Goal: Task Accomplishment & Management: Use online tool/utility

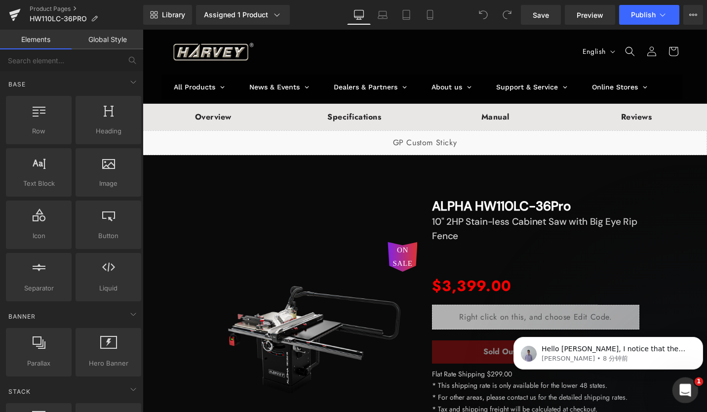
click at [684, 384] on icon "打开 Intercom Messenger" at bounding box center [684, 389] width 16 height 16
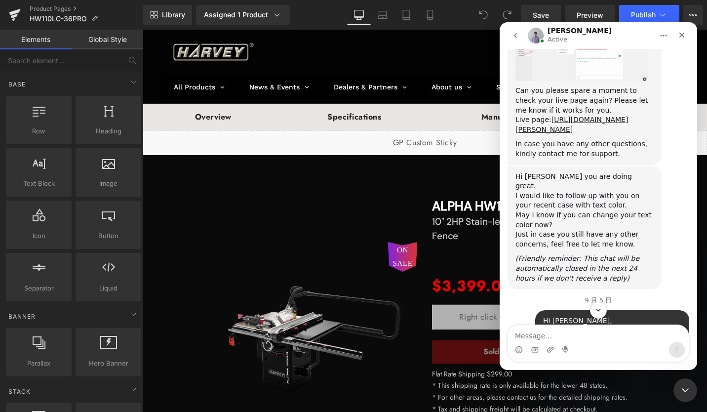
scroll to position [2425, 0]
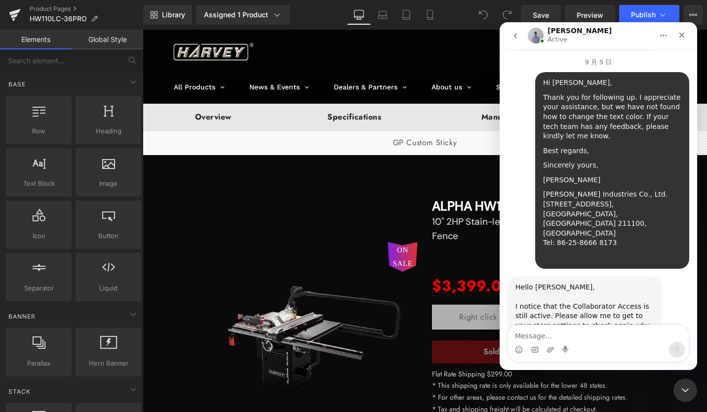
click at [331, 143] on div at bounding box center [353, 191] width 707 height 382
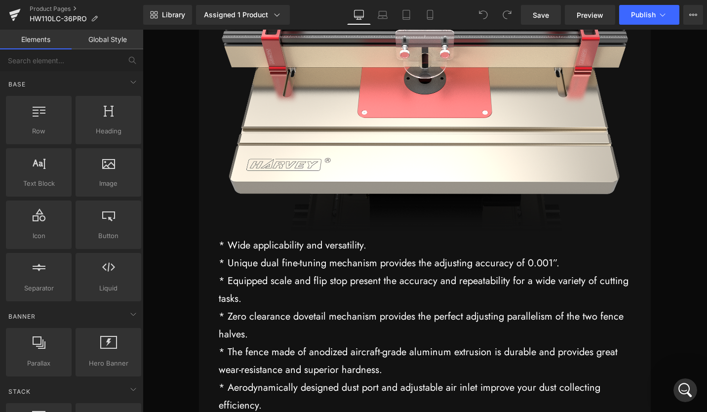
scroll to position [16348, 0]
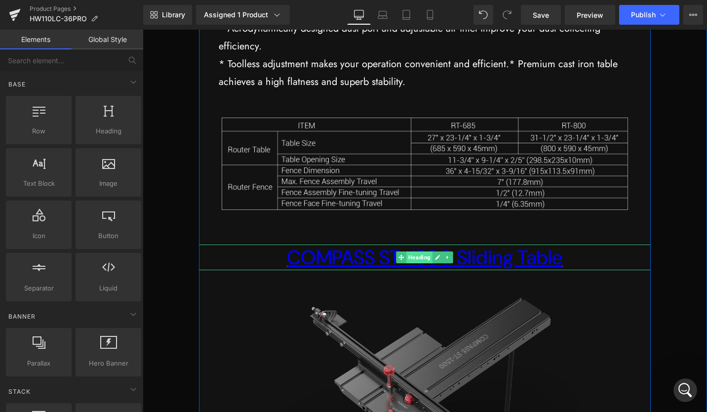
click at [407, 263] on span "Heading" at bounding box center [420, 257] width 26 height 12
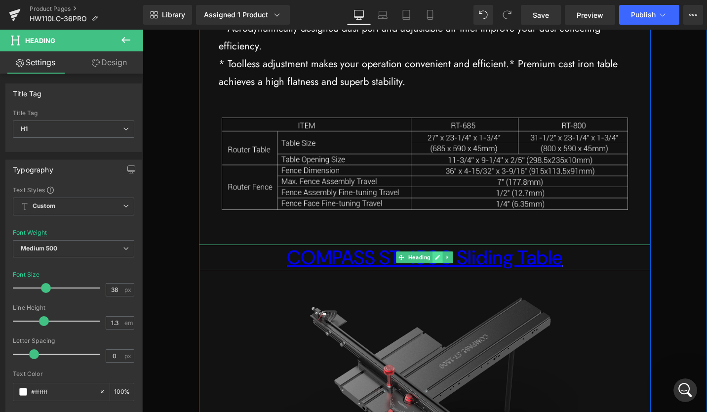
click at [437, 263] on link at bounding box center [438, 257] width 10 height 12
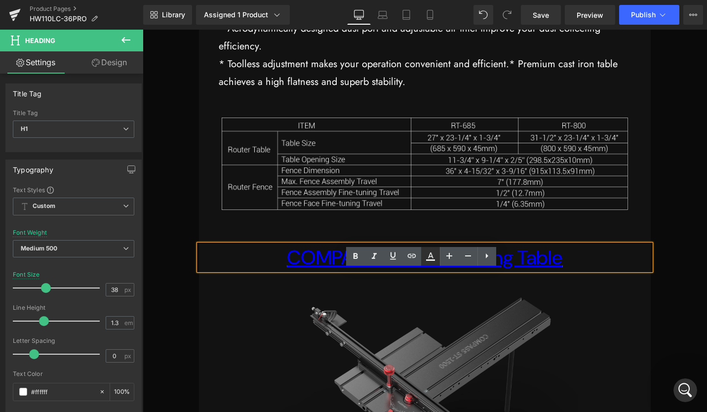
click at [431, 260] on icon at bounding box center [430, 259] width 9 height 1
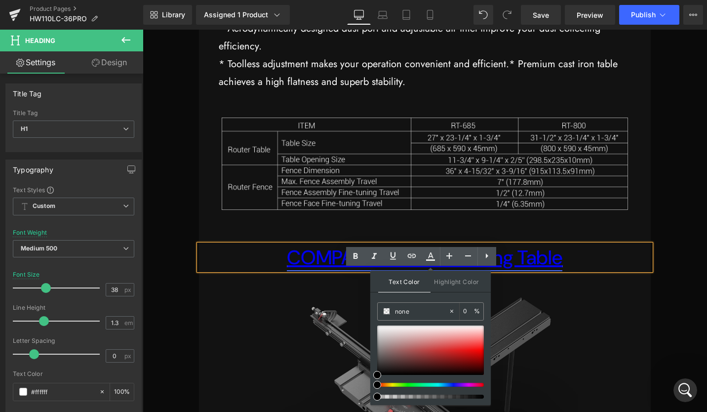
click at [556, 270] on link "COMPASS ST-1500 Sliding Table" at bounding box center [425, 258] width 276 height 26
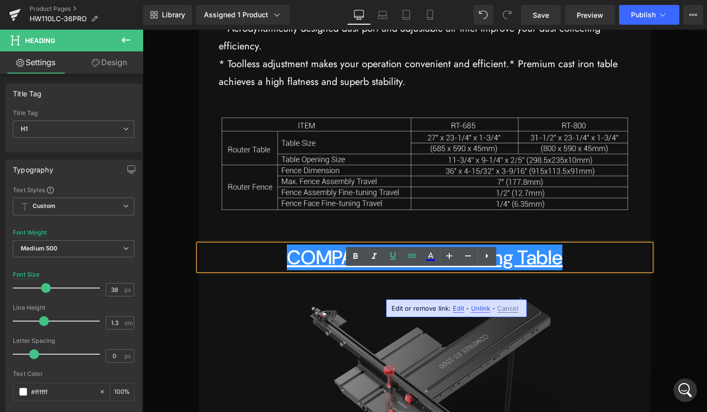
click at [458, 308] on span "Edit" at bounding box center [458, 308] width 11 height 8
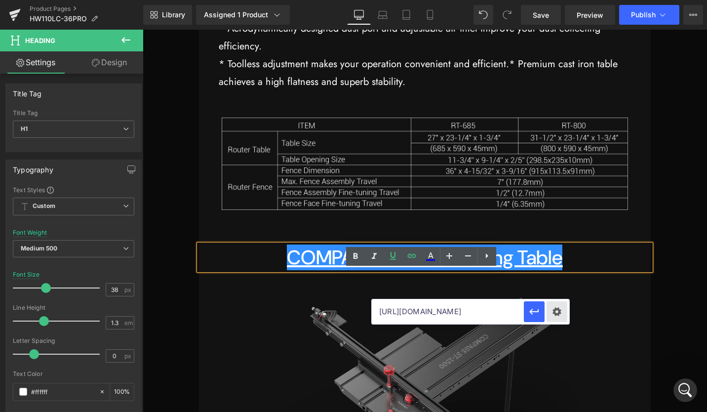
click at [560, 0] on div "Text Color Highlight Color none none 0 % transparent transparent 0 % Edit or re…" at bounding box center [353, 0] width 707 height 0
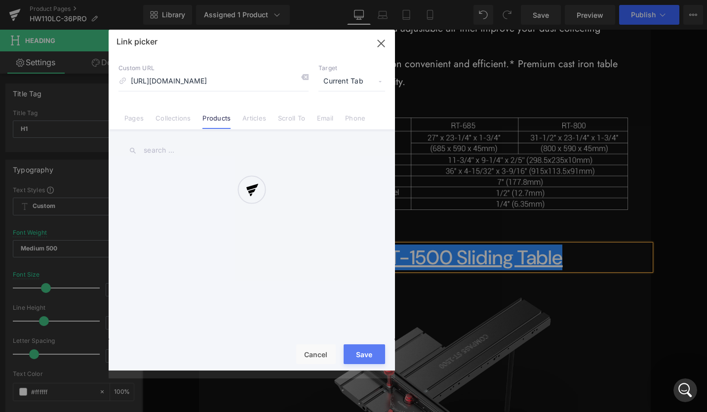
scroll to position [0, 196]
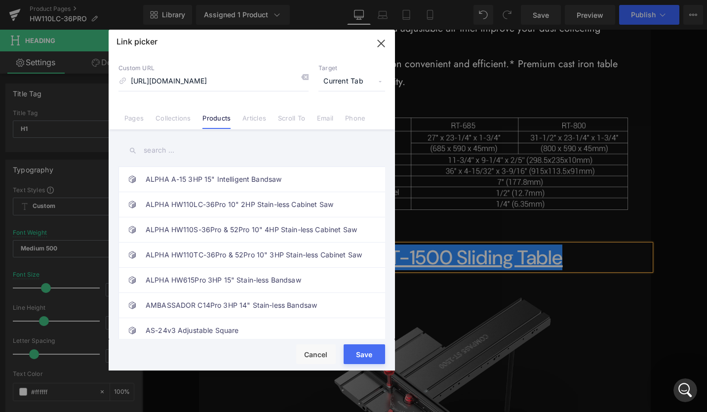
click at [381, 40] on icon "button" at bounding box center [381, 44] width 16 height 16
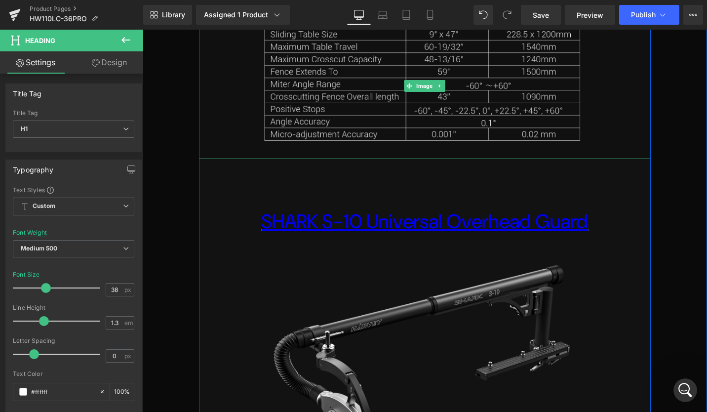
scroll to position [17035, 0]
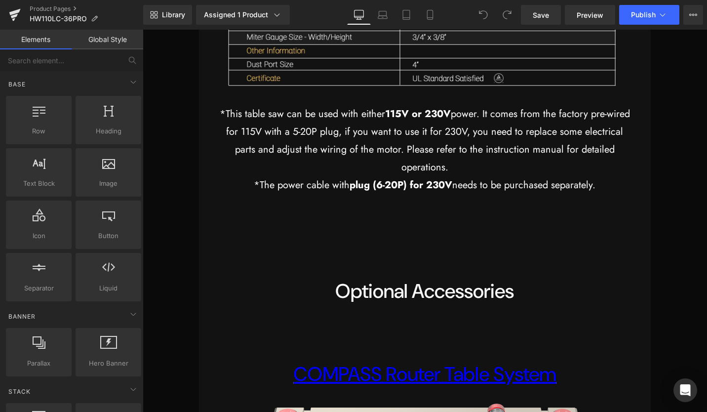
scroll to position [15791, 0]
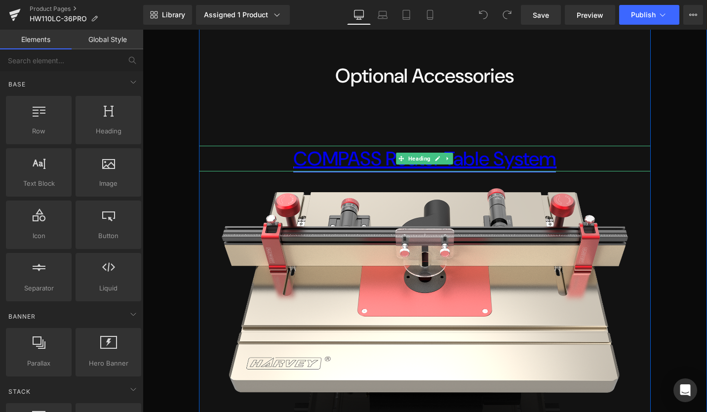
click at [535, 171] on link "COMPASS Router Table System" at bounding box center [424, 159] width 263 height 26
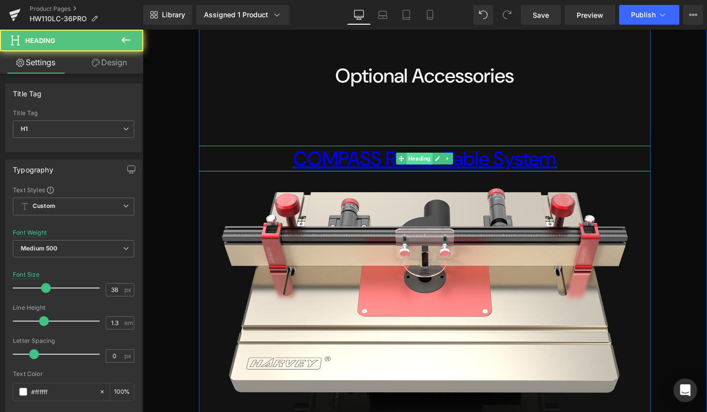
click at [423, 164] on span "Heading" at bounding box center [420, 159] width 26 height 12
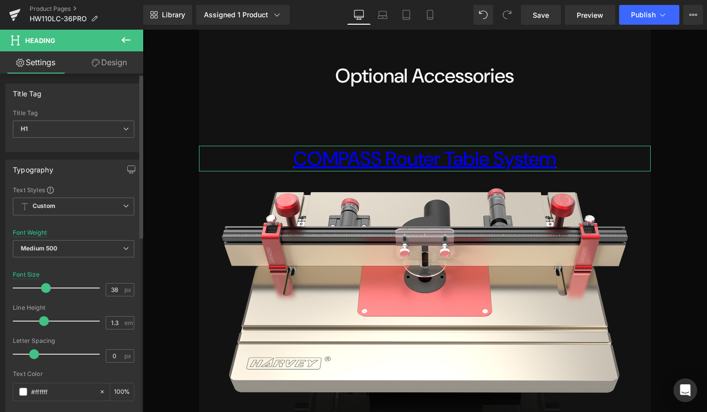
scroll to position [0, 0]
click at [110, 65] on link "Design" at bounding box center [110, 62] width 72 height 22
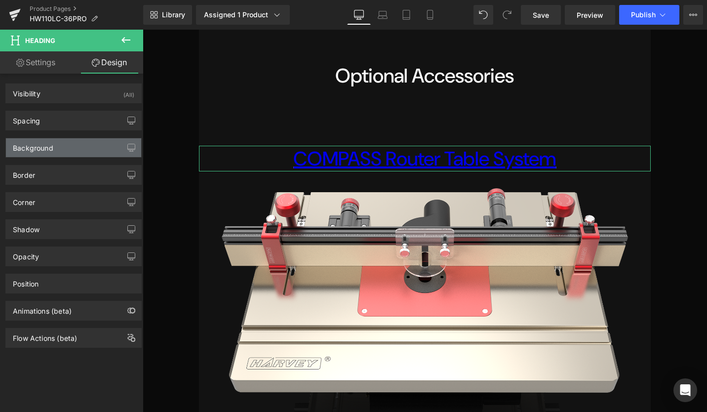
click at [57, 152] on div "Background" at bounding box center [73, 147] width 135 height 19
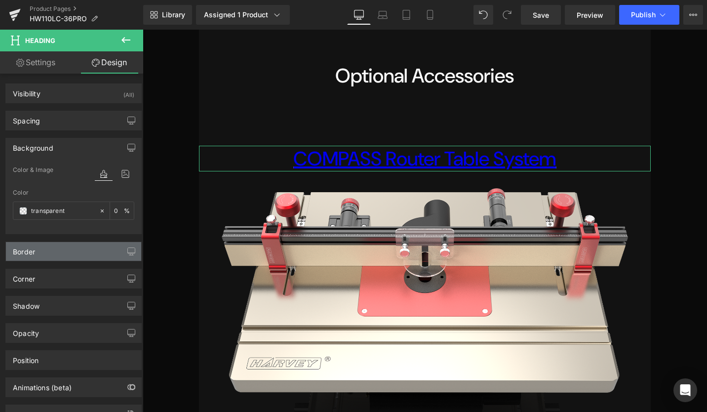
click at [48, 251] on div "Border" at bounding box center [73, 251] width 135 height 19
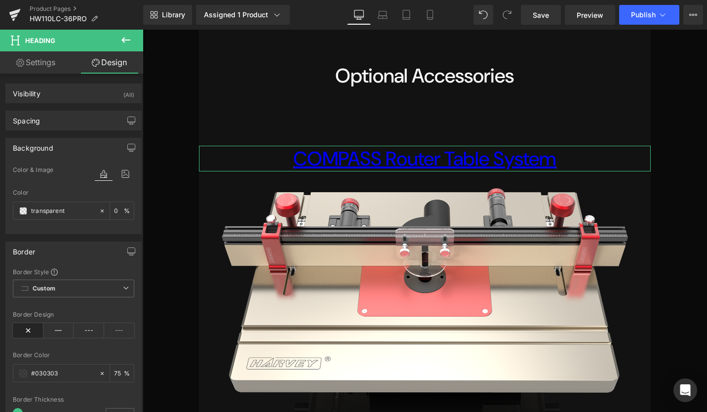
click at [43, 58] on link "Settings" at bounding box center [36, 62] width 72 height 22
type input "100"
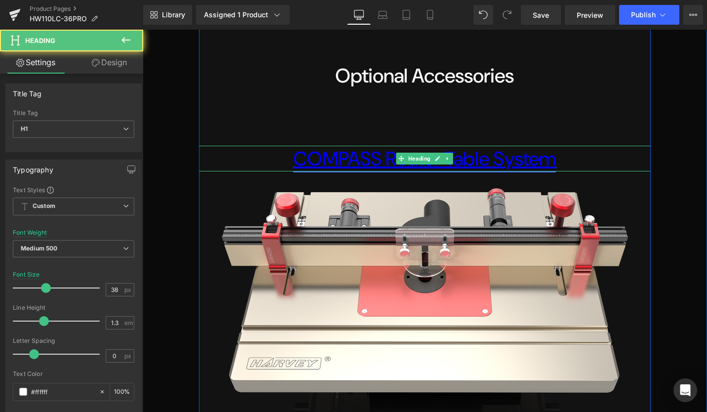
click at [313, 171] on link "COMPASS Router Table System" at bounding box center [424, 159] width 263 height 26
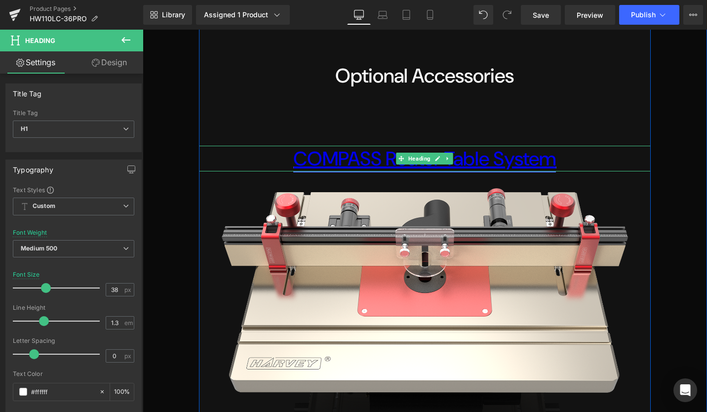
click at [540, 171] on link "COMPASS Router Table System" at bounding box center [424, 159] width 263 height 26
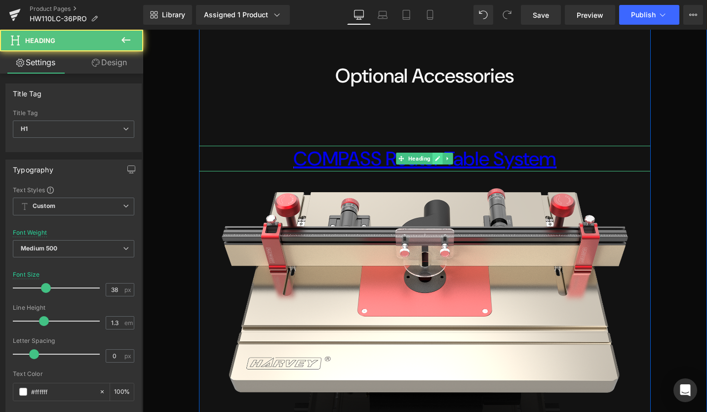
click at [436, 161] on icon at bounding box center [438, 158] width 5 height 5
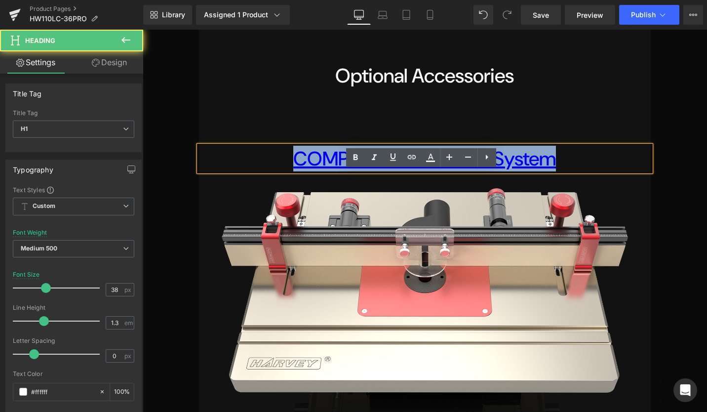
drag, startPoint x: 290, startPoint y: 183, endPoint x: 562, endPoint y: 187, distance: 272.2
click at [562, 171] on h1 "COMPASS Router Table System" at bounding box center [424, 159] width 451 height 26
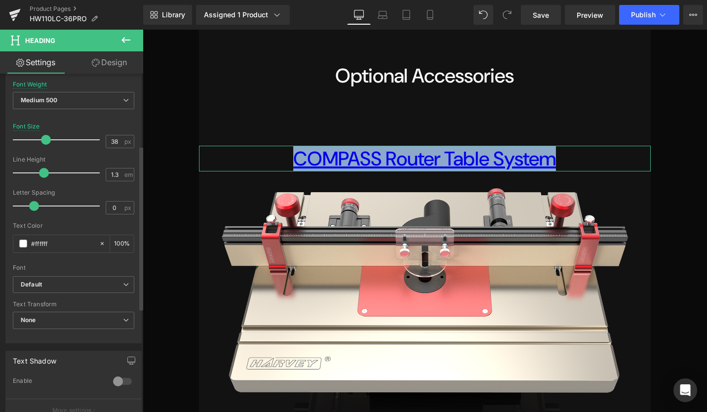
scroll to position [198, 0]
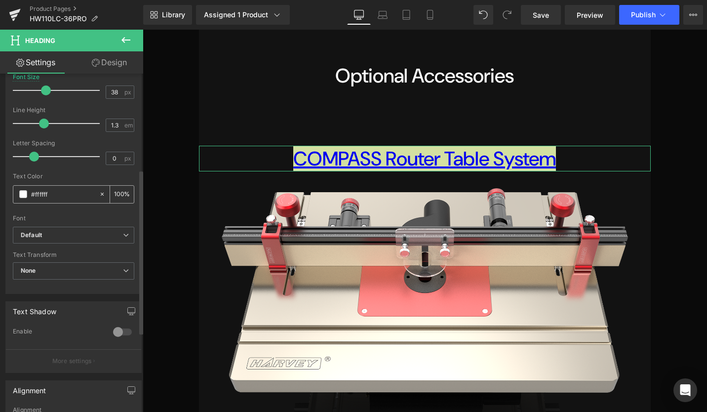
drag, startPoint x: 65, startPoint y: 192, endPoint x: 29, endPoint y: 191, distance: 35.6
click at [29, 191] on div "#ffffff" at bounding box center [55, 194] width 85 height 17
type input "6"
type input "0"
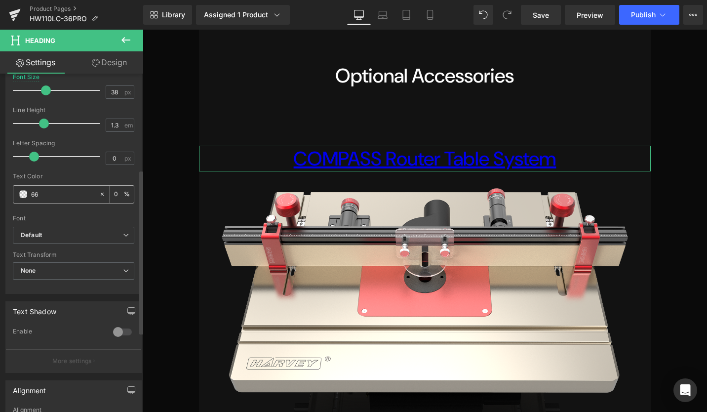
type input "666"
type input "100"
type input "6666"
type input "40"
type input "66666"
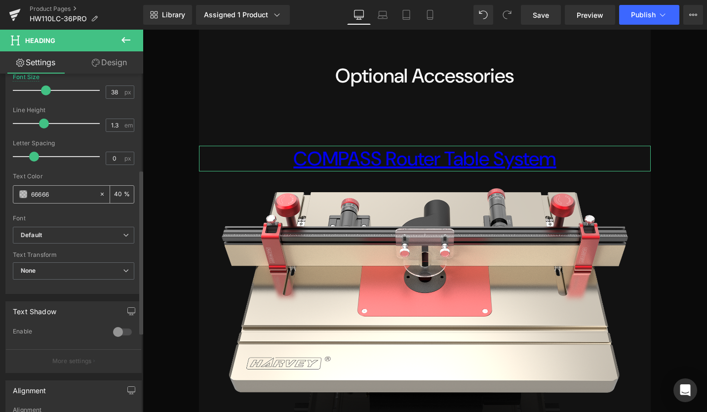
type input "0"
type input "666666"
type input "100"
type input "#666666"
click at [18, 210] on div at bounding box center [74, 211] width 122 height 6
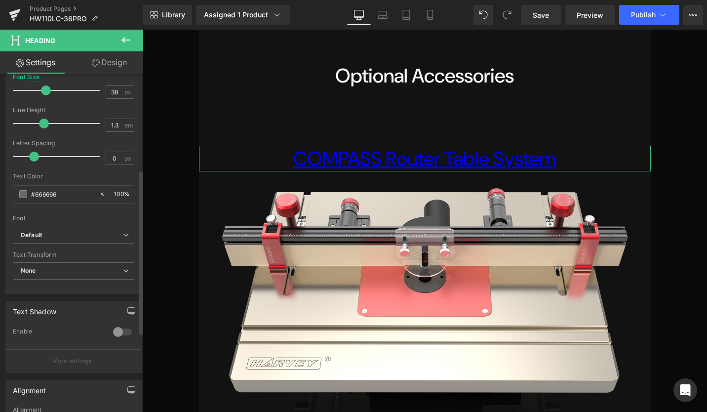
click at [86, 217] on div "Font" at bounding box center [74, 218] width 122 height 7
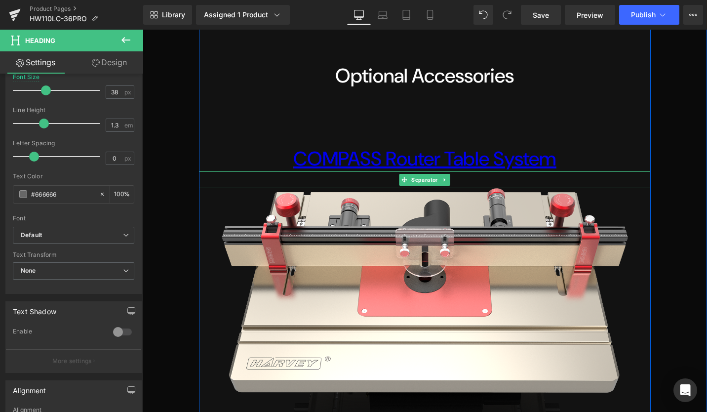
click at [331, 188] on div at bounding box center [424, 179] width 451 height 17
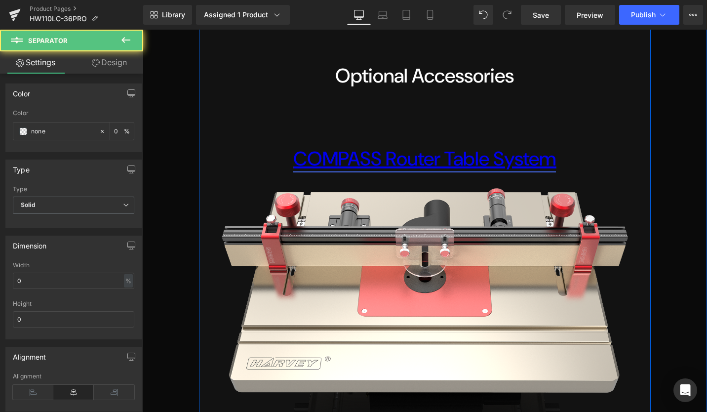
click at [340, 171] on link "COMPASS Router Table System" at bounding box center [424, 159] width 263 height 26
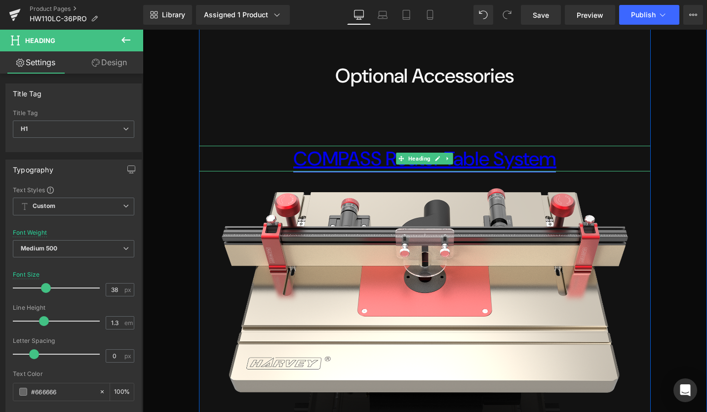
click at [293, 171] on link "COMPASS Router Table System" at bounding box center [424, 159] width 263 height 26
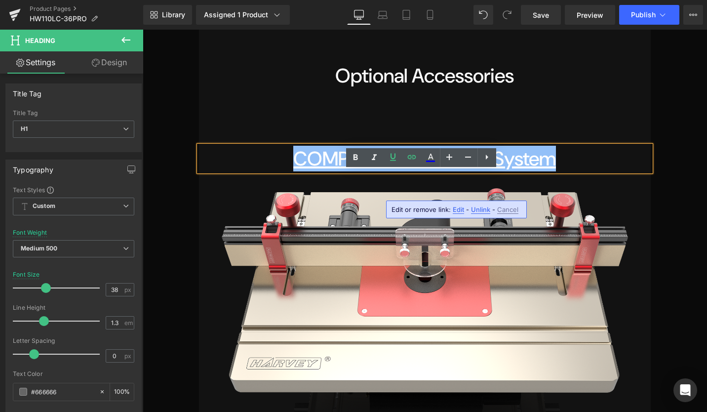
drag, startPoint x: 289, startPoint y: 184, endPoint x: 559, endPoint y: 187, distance: 269.7
click at [559, 171] on h1 "COMPASS Router Table System" at bounding box center [424, 159] width 451 height 26
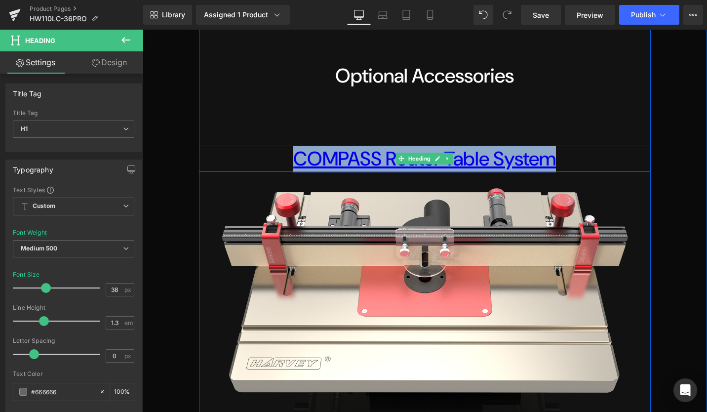
click at [436, 162] on icon at bounding box center [437, 159] width 5 height 6
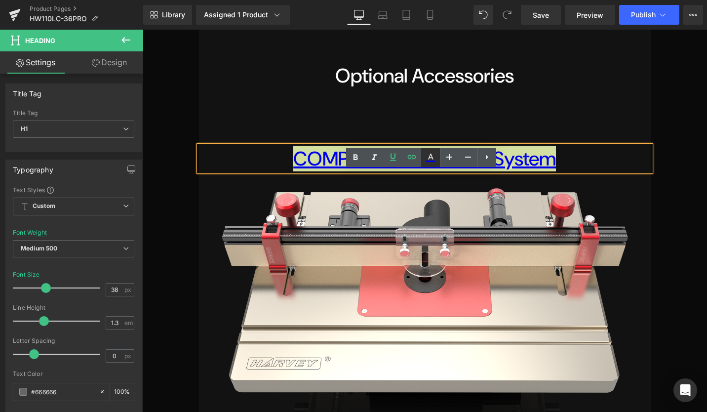
click at [431, 156] on icon at bounding box center [431, 158] width 12 height 12
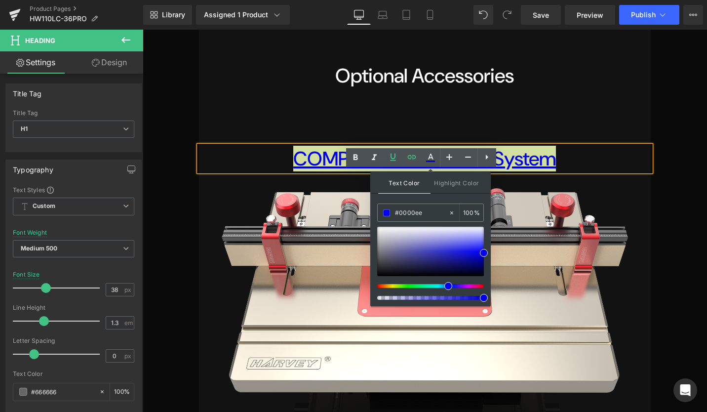
drag, startPoint x: 567, startPoint y: 242, endPoint x: 368, endPoint y: 211, distance: 200.9
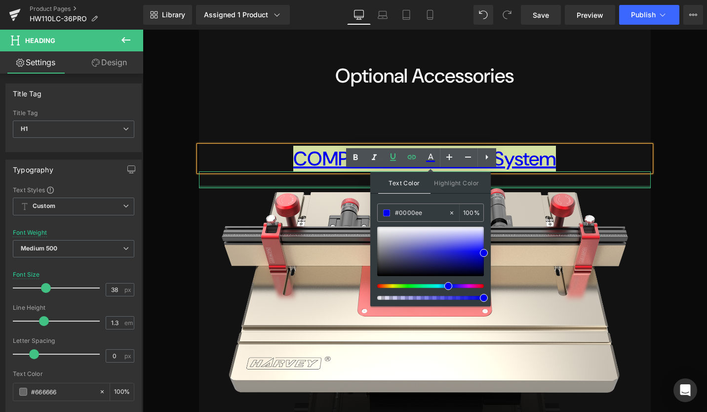
type input "6"
type input "0"
type input "666"
type input "100"
type input "6666"
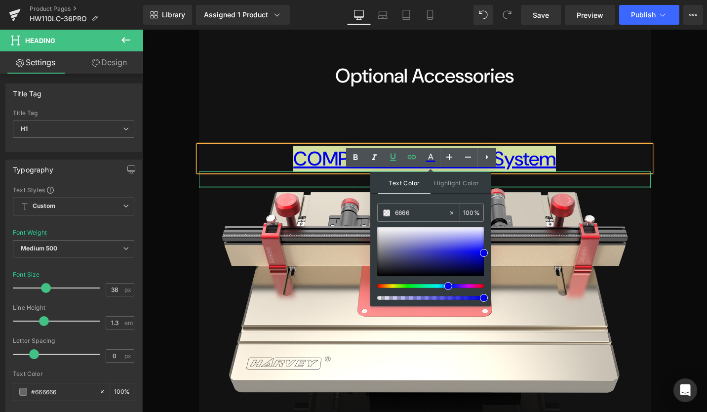
type input "40"
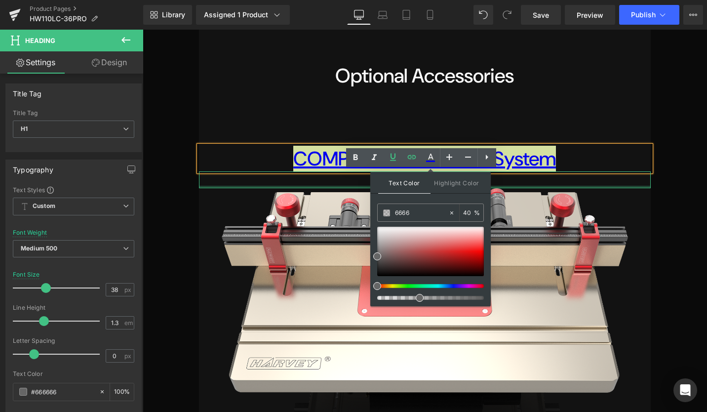
type input "66666"
type input "0"
type input "666666"
type input "100"
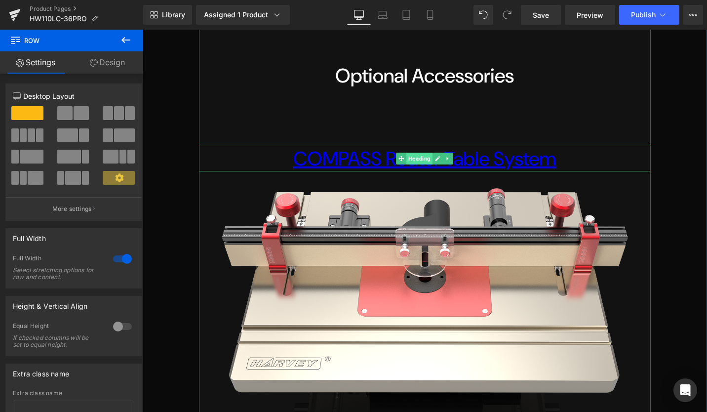
click at [407, 164] on span "Heading" at bounding box center [420, 159] width 26 height 12
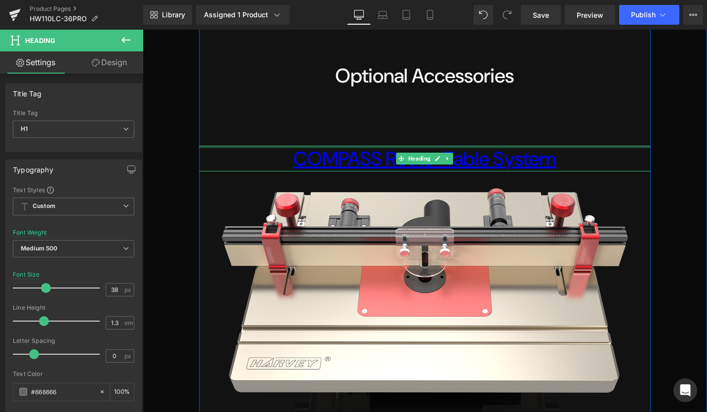
click at [332, 148] on div at bounding box center [424, 147] width 451 height 2
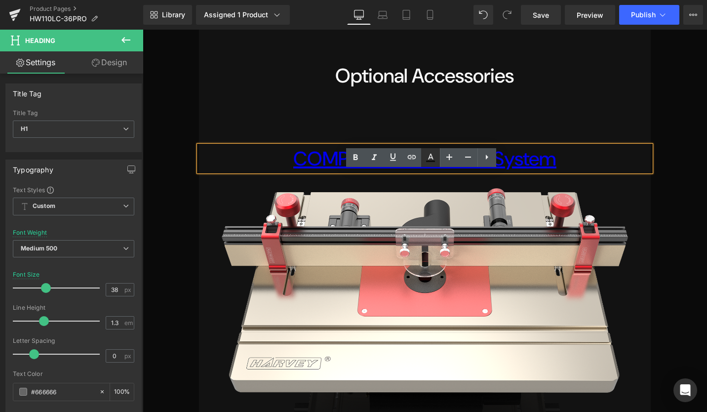
click at [429, 157] on icon at bounding box center [431, 158] width 12 height 12
type input "#030303"
type input "75"
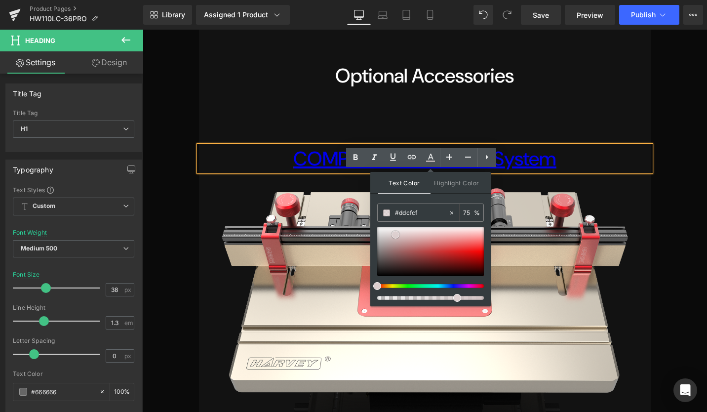
click at [396, 235] on div at bounding box center [430, 251] width 107 height 49
click at [238, 171] on h1 "COMPASS Router Table System" at bounding box center [424, 159] width 451 height 26
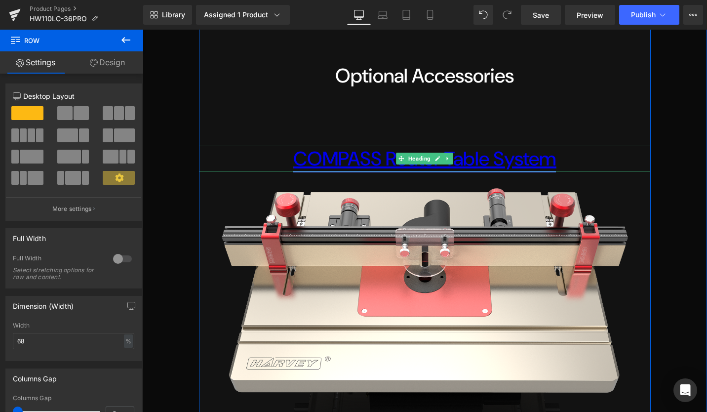
click at [411, 164] on span "Heading" at bounding box center [420, 159] width 26 height 12
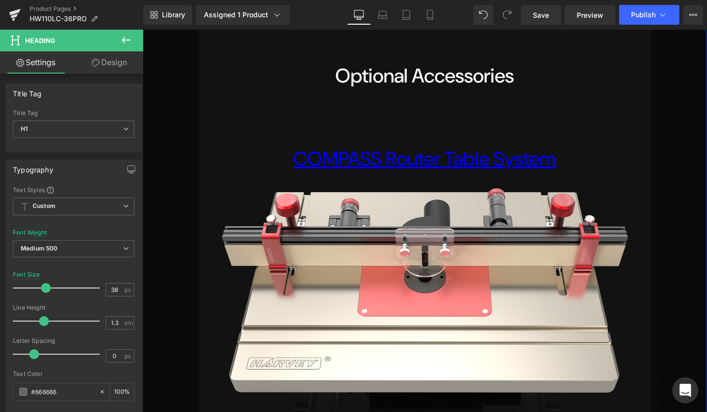
click at [688, 389] on icon "Open Intercom Messenger" at bounding box center [685, 390] width 11 height 13
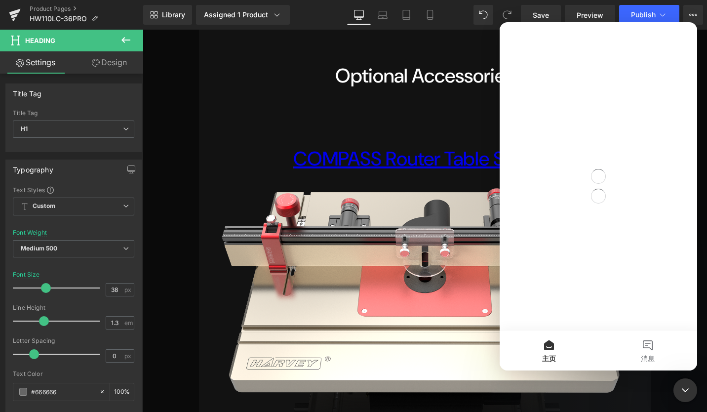
scroll to position [0, 0]
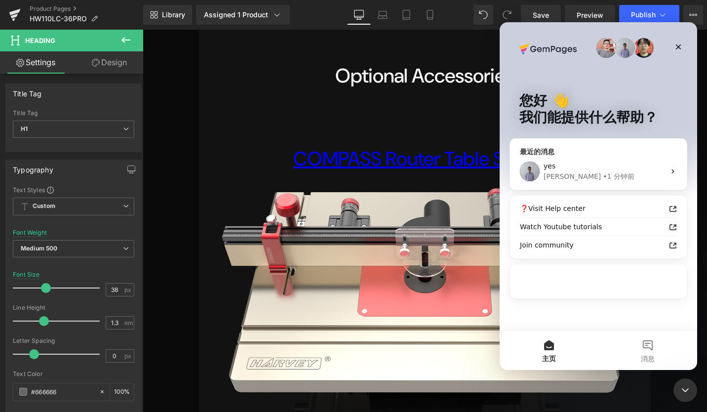
click at [583, 162] on div "yes ​" at bounding box center [605, 166] width 122 height 10
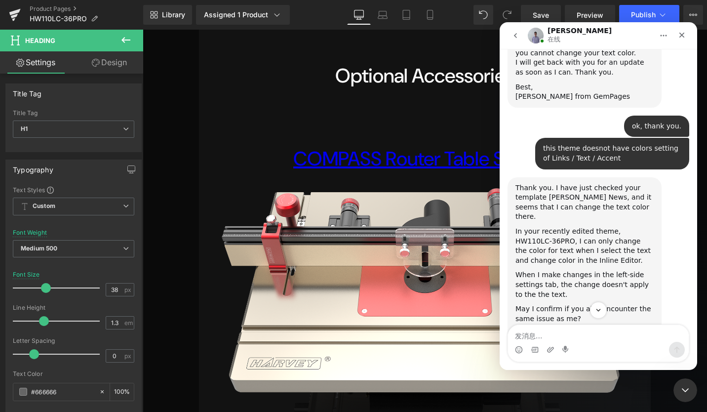
scroll to position [2746, 0]
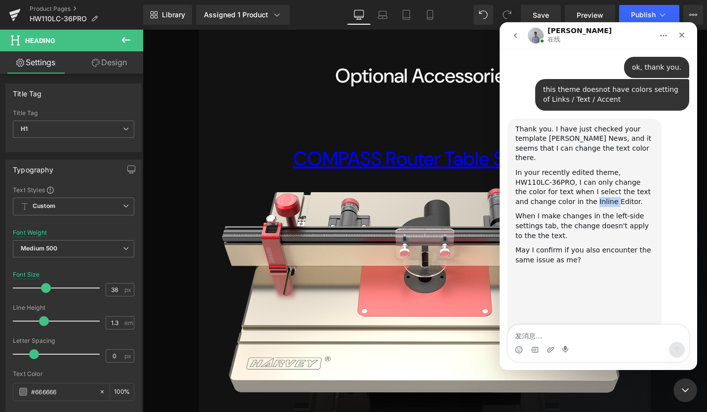
drag, startPoint x: 556, startPoint y: 101, endPoint x: 574, endPoint y: 103, distance: 18.3
click at [574, 168] on div "In your recently edited theme, HW110LC-36PRO, I can only change the color for t…" at bounding box center [585, 187] width 138 height 39
click at [568, 168] on div "In your recently edited theme, HW110LC-36PRO, I can only change the color for t…" at bounding box center [585, 187] width 138 height 39
drag, startPoint x: 554, startPoint y: 104, endPoint x: 595, endPoint y: 101, distance: 40.6
click at [595, 168] on div "In your recently edited theme, HW110LC-36PRO, I can only change the color for t…" at bounding box center [585, 187] width 138 height 39
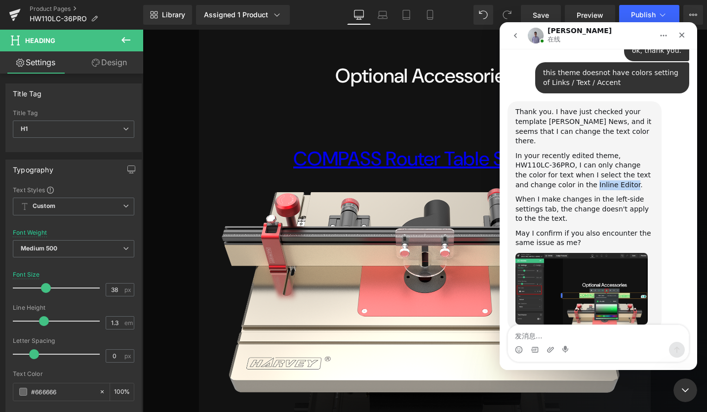
scroll to position [2729, 0]
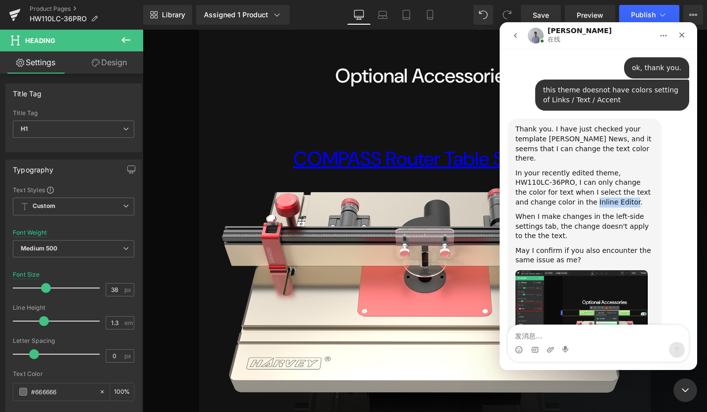
click at [578, 270] on img "Brad说…" at bounding box center [582, 306] width 132 height 72
click at [537, 270] on img "Brad说…" at bounding box center [582, 306] width 132 height 72
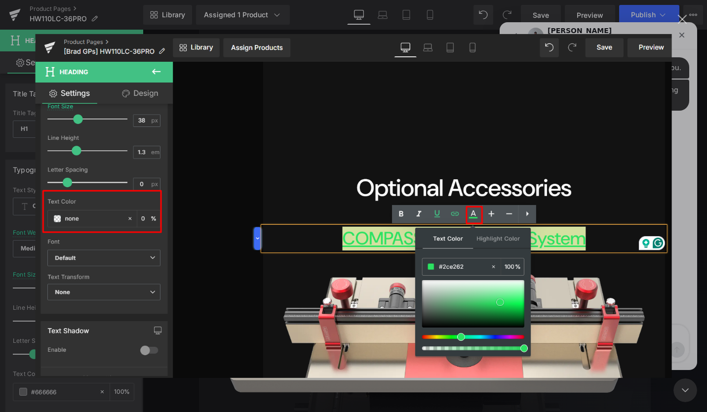
click at [579, 113] on img "关闭" at bounding box center [354, 206] width 637 height 344
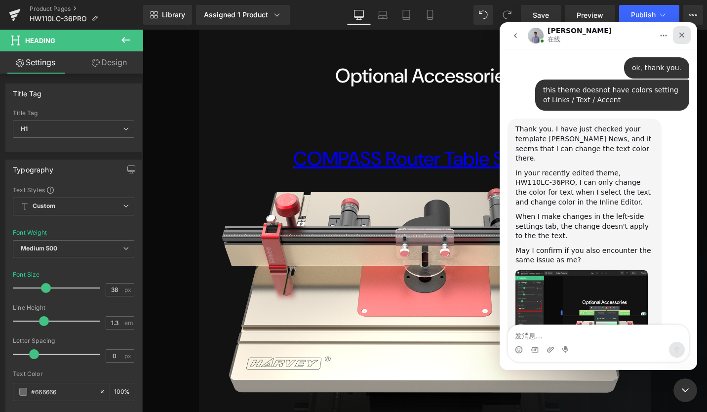
click at [685, 37] on icon "关闭" at bounding box center [682, 35] width 8 height 8
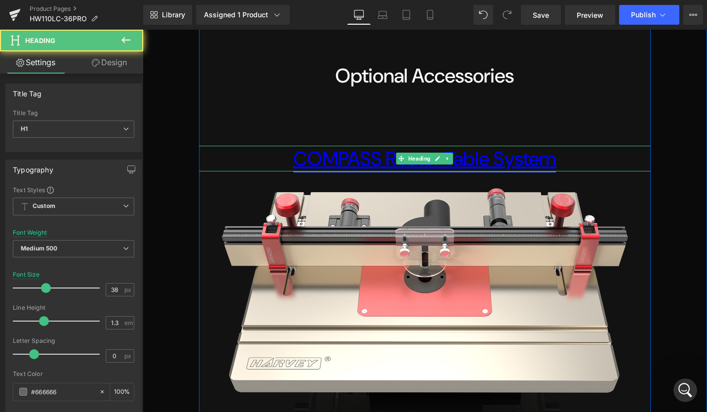
click at [377, 171] on link "COMPASS Router Table System" at bounding box center [424, 159] width 263 height 26
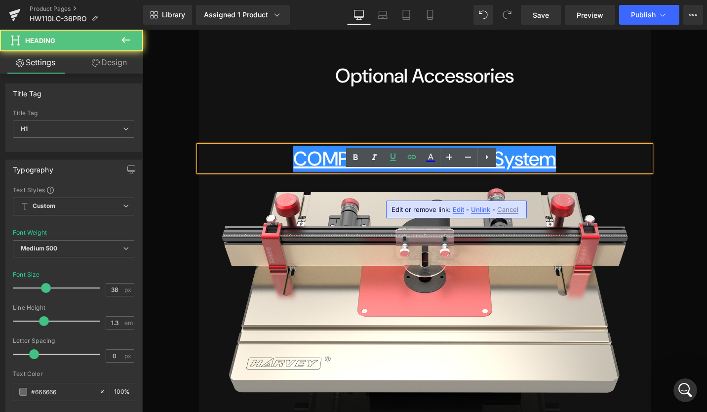
scroll to position [2729, 0]
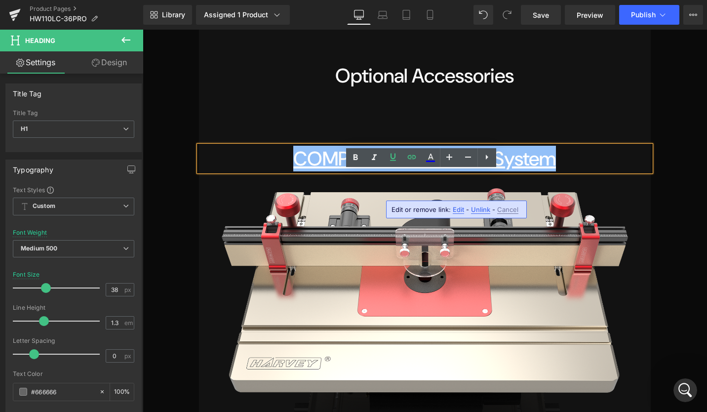
drag, startPoint x: 293, startPoint y: 189, endPoint x: 557, endPoint y: 189, distance: 263.3
click at [557, 171] on h1 "COMPASS Router Table System" at bounding box center [424, 159] width 451 height 26
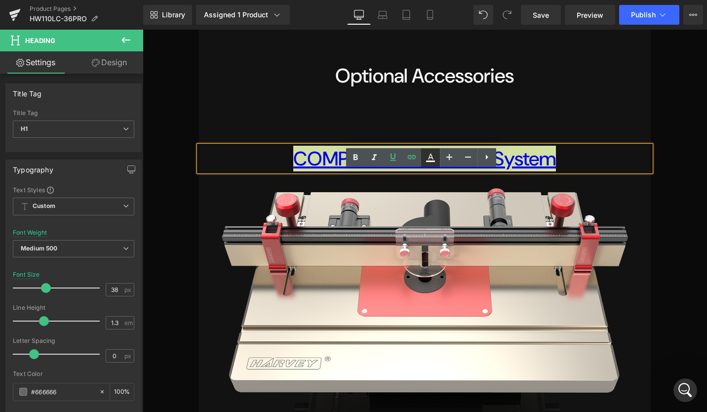
click at [423, 159] on link at bounding box center [430, 157] width 19 height 19
type input "#0000ee"
type input "100"
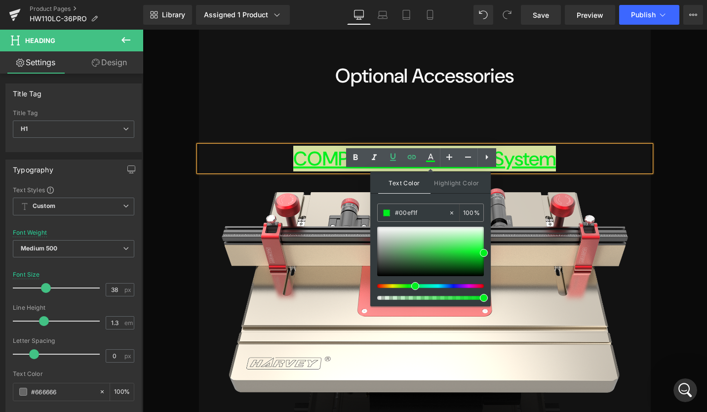
drag, startPoint x: 442, startPoint y: 285, endPoint x: 411, endPoint y: 285, distance: 30.6
click at [411, 285] on div at bounding box center [426, 286] width 107 height 4
type input "#49d45b"
click at [444, 248] on div at bounding box center [430, 251] width 107 height 49
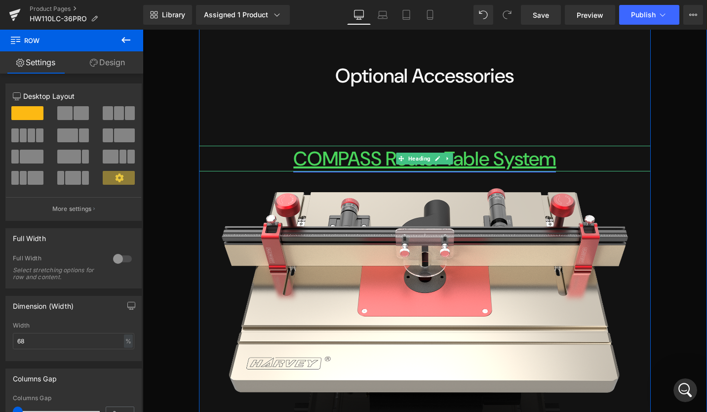
click at [300, 171] on link "COMPASS Router Table System" at bounding box center [424, 159] width 263 height 26
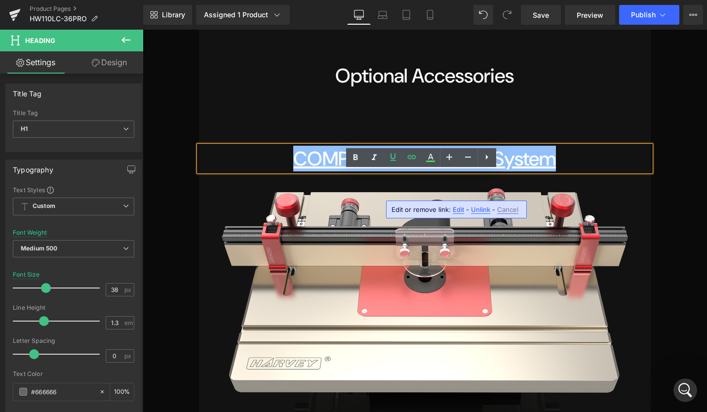
drag, startPoint x: 292, startPoint y: 182, endPoint x: 578, endPoint y: 181, distance: 286.5
click at [578, 171] on h1 "COMPASS Router Table System" at bounding box center [424, 159] width 451 height 26
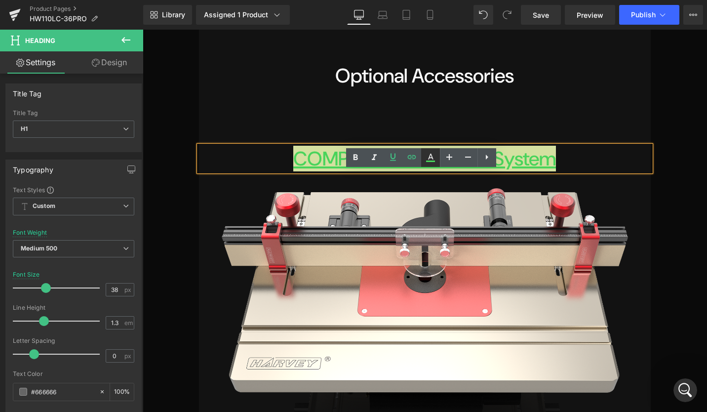
click at [431, 161] on icon at bounding box center [430, 161] width 9 height 1
type input "100"
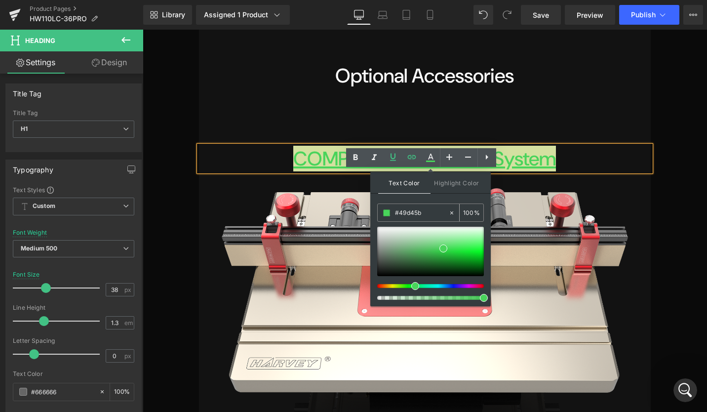
drag, startPoint x: 432, startPoint y: 212, endPoint x: 388, endPoint y: 212, distance: 43.5
click at [388, 212] on div "#49d45b" at bounding box center [413, 212] width 71 height 17
type input "6"
type input "0"
type input "666"
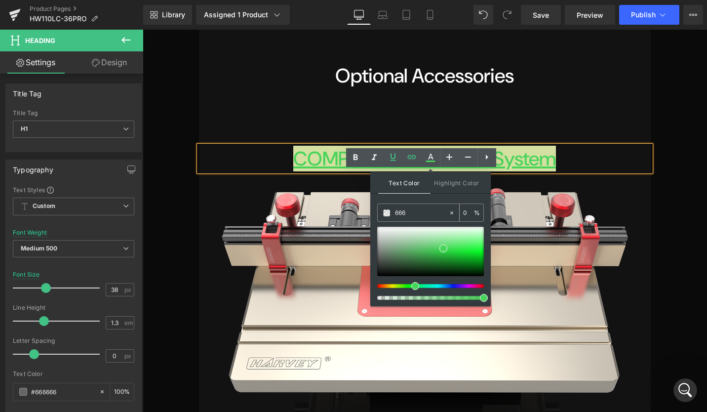
type input "100"
type input "6666"
type input "40"
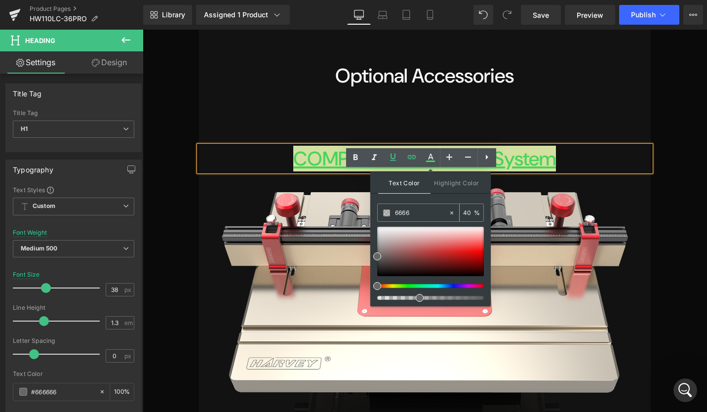
type input "66666"
type input "0"
type input "666666"
type input "100"
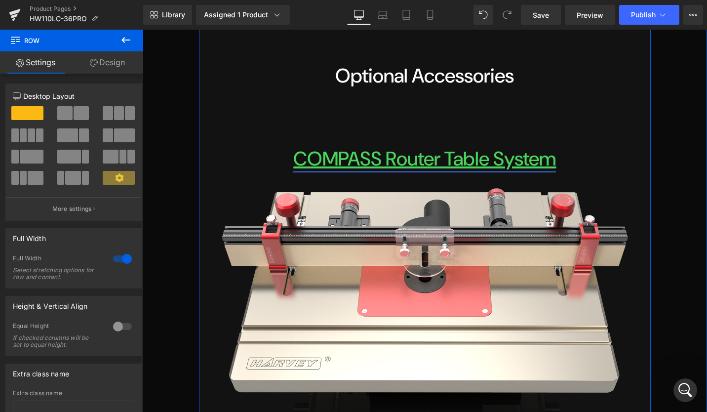
click at [296, 171] on link "COMPASS Router Table System" at bounding box center [424, 159] width 263 height 26
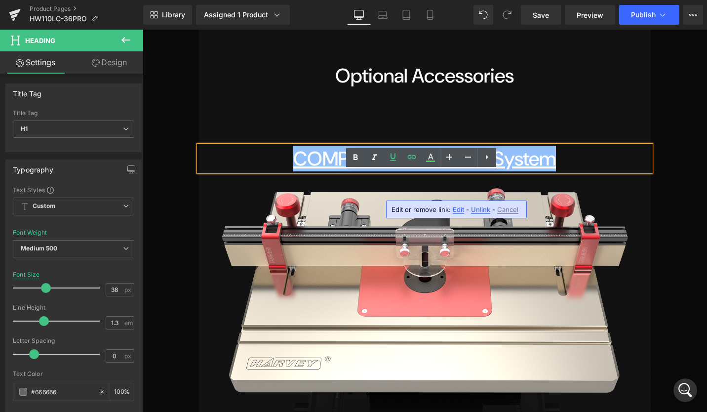
drag, startPoint x: 289, startPoint y: 181, endPoint x: 564, endPoint y: 182, distance: 275.1
click at [564, 171] on h1 "COMPASS Router Table System" at bounding box center [424, 159] width 451 height 26
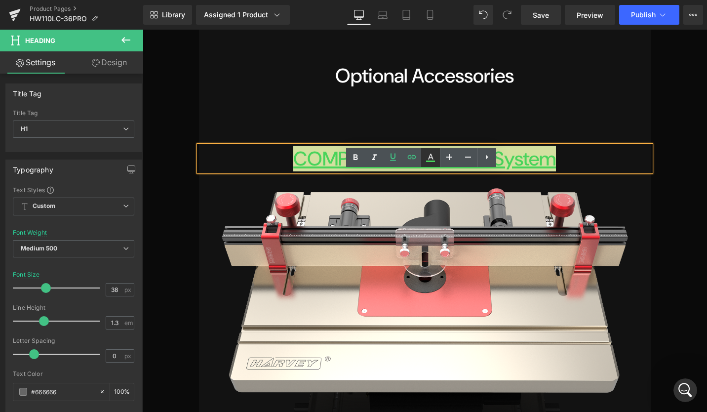
click at [432, 161] on icon at bounding box center [431, 158] width 12 height 12
type input "#49d45b"
type input "100"
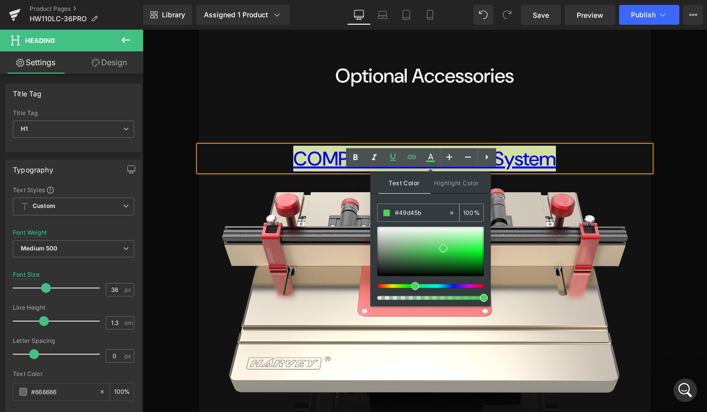
drag, startPoint x: 425, startPoint y: 211, endPoint x: 398, endPoint y: 214, distance: 27.3
click at [398, 214] on input "#49d45b" at bounding box center [421, 212] width 53 height 11
type input "#6"
type input "0"
type input "#666"
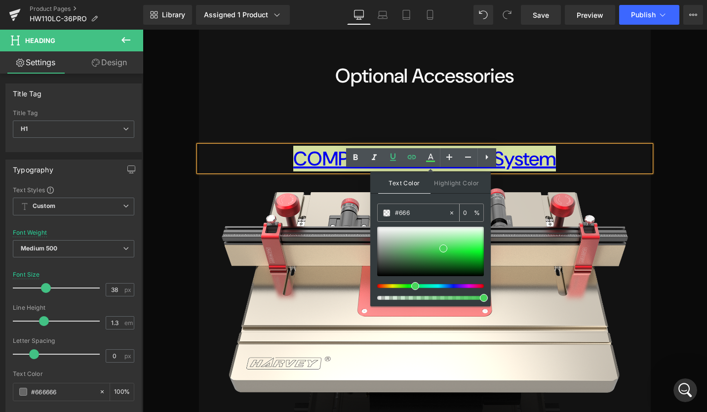
type input "100"
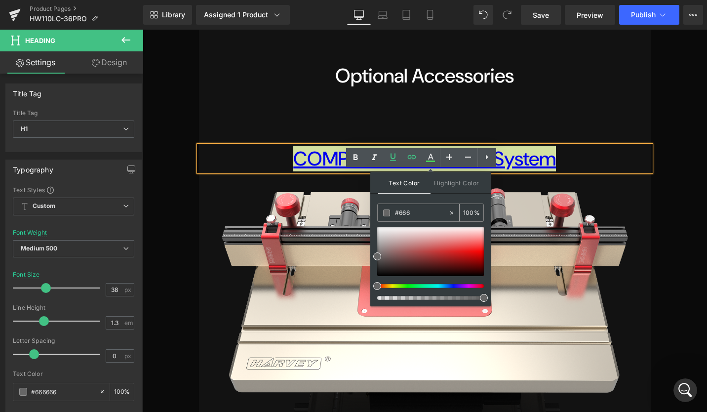
type input "#6666"
type input "40"
type input "#66666"
type input "0"
click at [376, 256] on span at bounding box center [377, 256] width 8 height 8
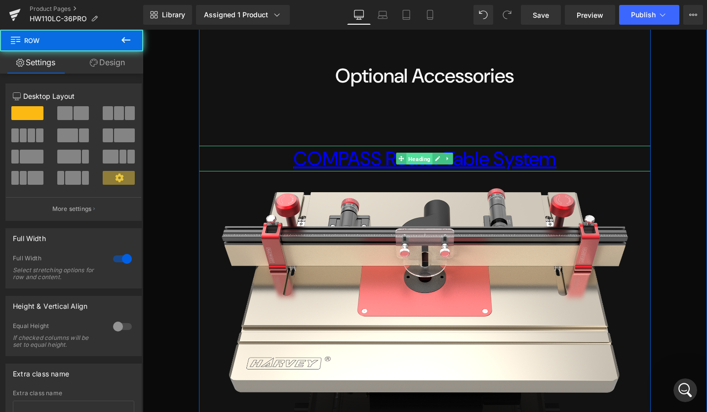
click at [419, 165] on span "Heading" at bounding box center [420, 159] width 26 height 12
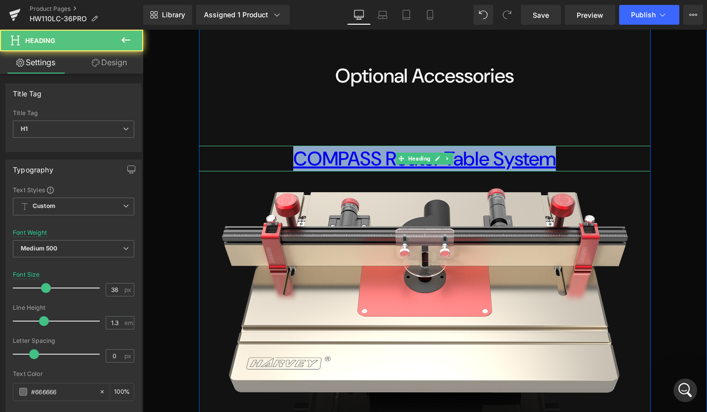
drag, startPoint x: 293, startPoint y: 183, endPoint x: 632, endPoint y: 183, distance: 338.8
click at [632, 171] on h1 "COMPASS Router Table System" at bounding box center [424, 159] width 451 height 26
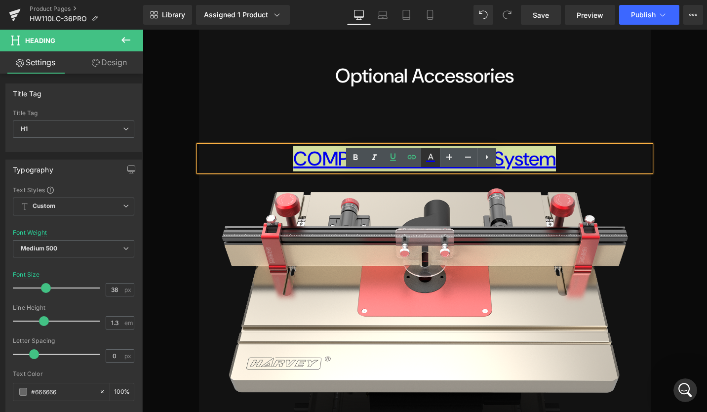
click at [429, 158] on icon at bounding box center [430, 157] width 5 height 6
type input "#0000ee"
type input "100"
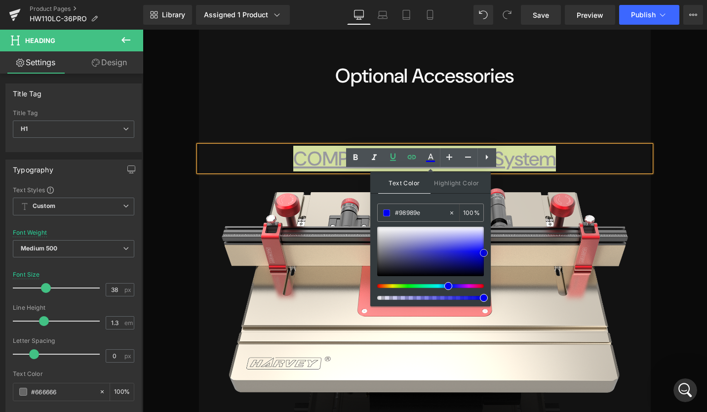
click at [380, 246] on div at bounding box center [430, 251] width 107 height 49
type input "#727277"
click at [380, 253] on div at bounding box center [430, 251] width 107 height 49
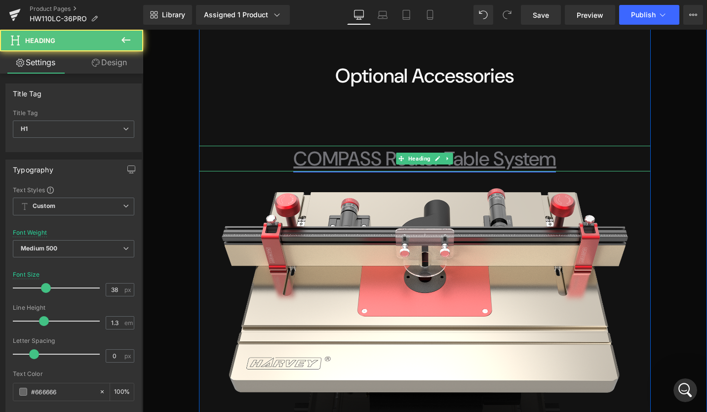
click at [293, 171] on link "COMPASS Router Table System" at bounding box center [424, 159] width 263 height 26
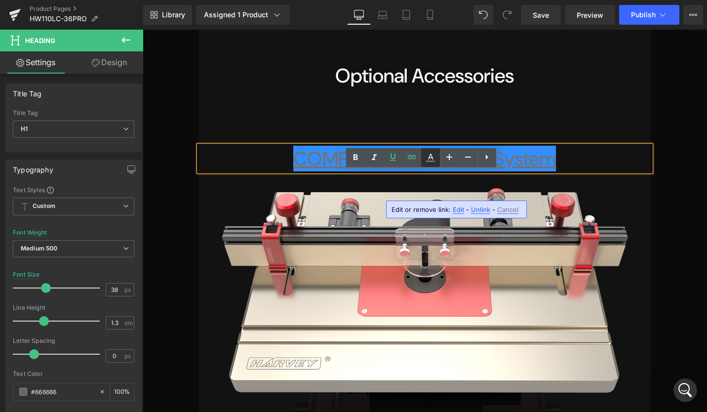
click at [434, 158] on icon at bounding box center [431, 158] width 12 height 12
type input "100"
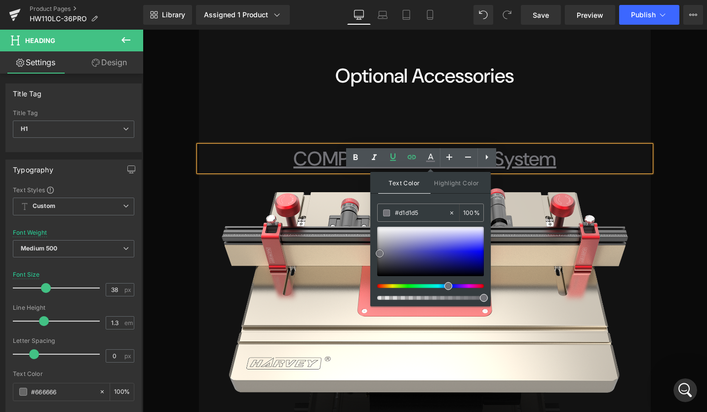
click at [382, 235] on div at bounding box center [430, 251] width 107 height 49
click at [381, 243] on div at bounding box center [430, 251] width 107 height 49
click at [382, 249] on div at bounding box center [430, 251] width 107 height 49
click at [382, 251] on span at bounding box center [382, 249] width 8 height 8
click at [377, 238] on div at bounding box center [430, 251] width 107 height 49
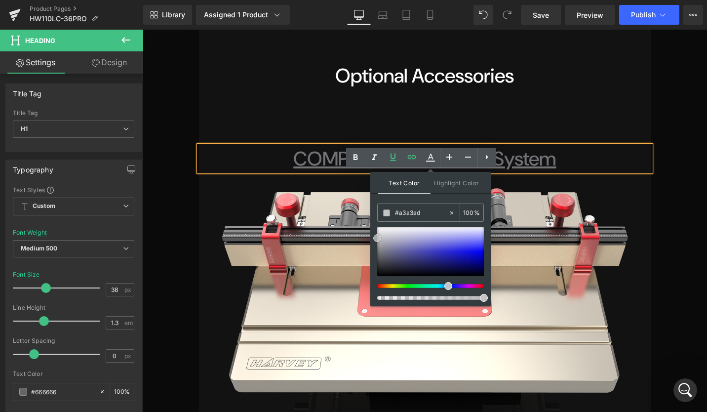
click at [384, 244] on div at bounding box center [430, 251] width 107 height 49
drag, startPoint x: 426, startPoint y: 208, endPoint x: 392, endPoint y: 210, distance: 34.6
click at [392, 210] on div "#a3a3ad" at bounding box center [413, 212] width 71 height 17
type input "6"
type input "0"
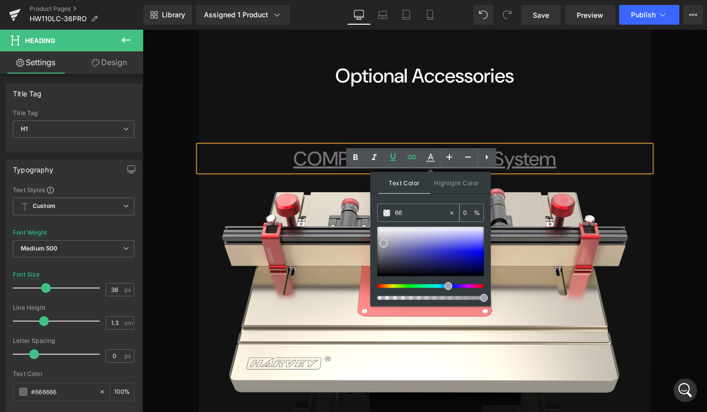
type input "666"
type input "100"
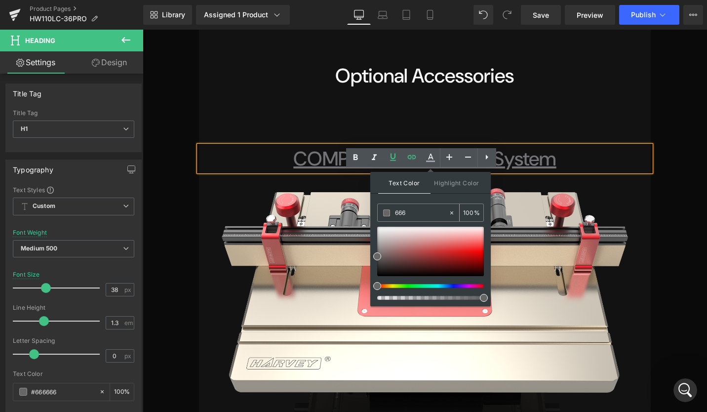
type input "6666"
type input "40"
type input "66666"
type input "0"
type input "666666"
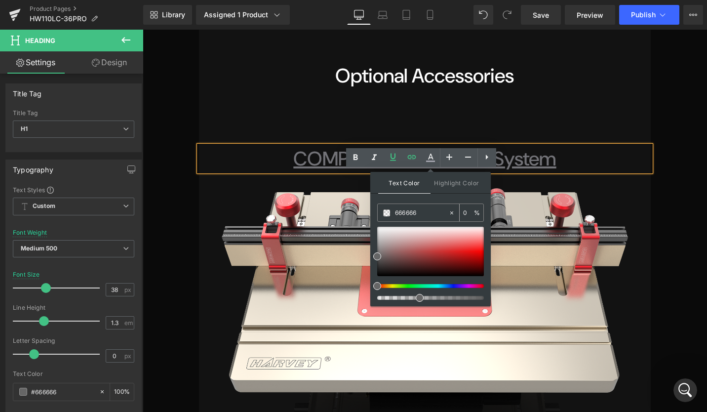
type input "100"
click at [377, 254] on span at bounding box center [377, 256] width 8 height 8
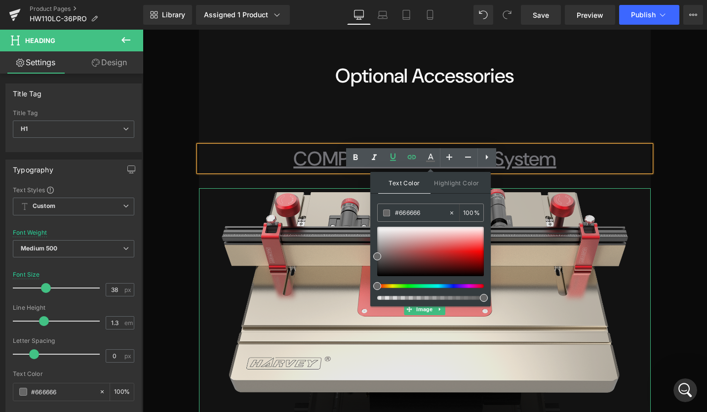
click at [228, 220] on img at bounding box center [425, 309] width 407 height 242
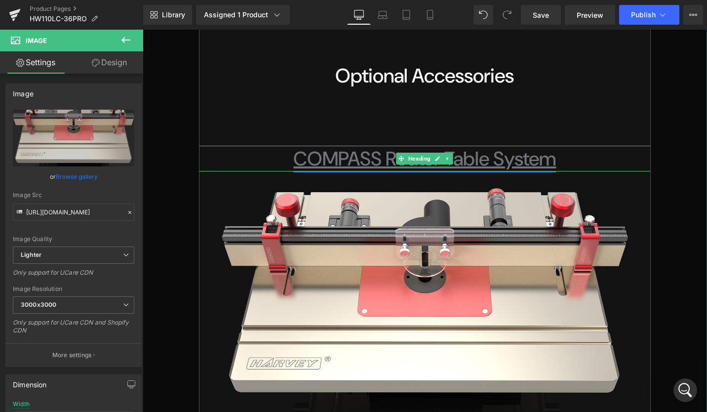
click at [528, 171] on link "COMPASS Router Table System" at bounding box center [424, 159] width 263 height 26
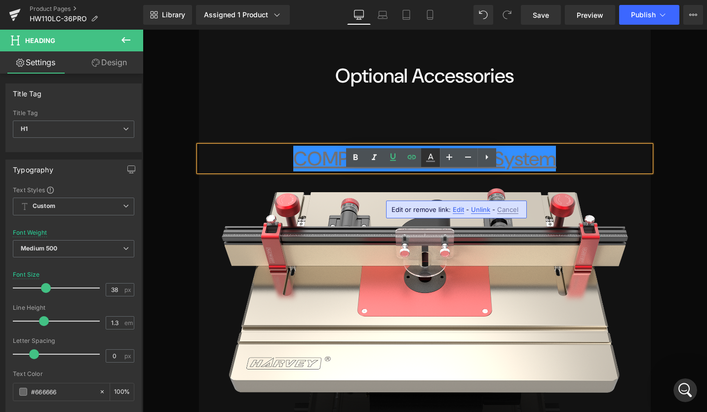
click at [431, 157] on icon at bounding box center [431, 158] width 12 height 12
type input "#727277"
type input "100"
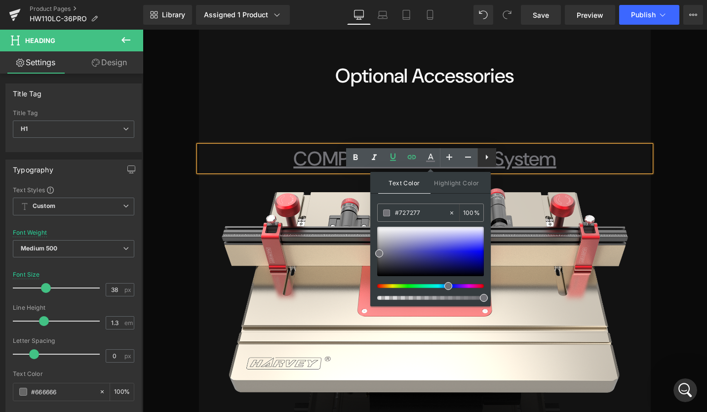
click at [486, 159] on icon at bounding box center [487, 157] width 12 height 12
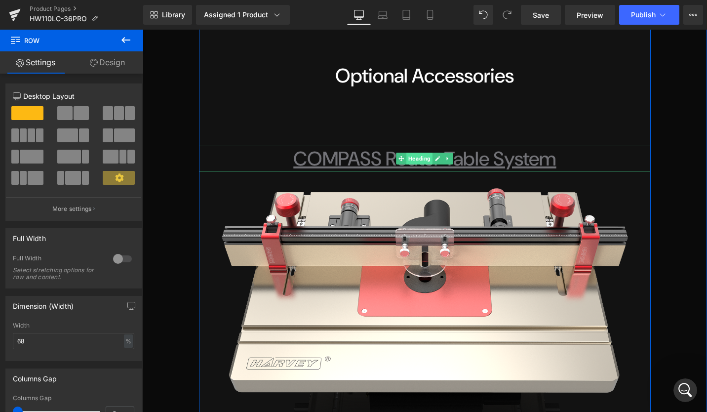
click at [421, 164] on span "Heading" at bounding box center [420, 159] width 26 height 12
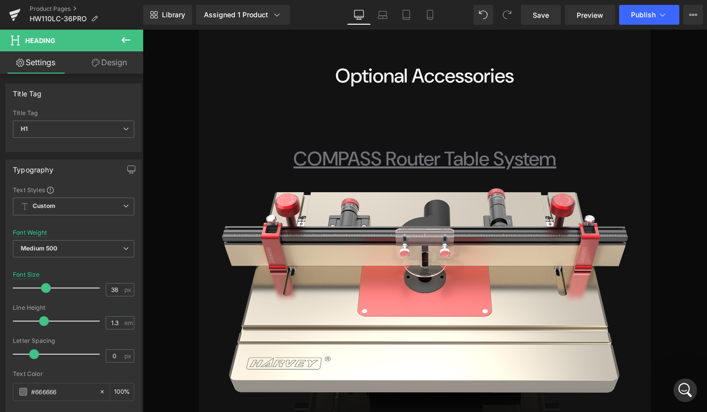
click at [127, 35] on icon at bounding box center [126, 40] width 12 height 12
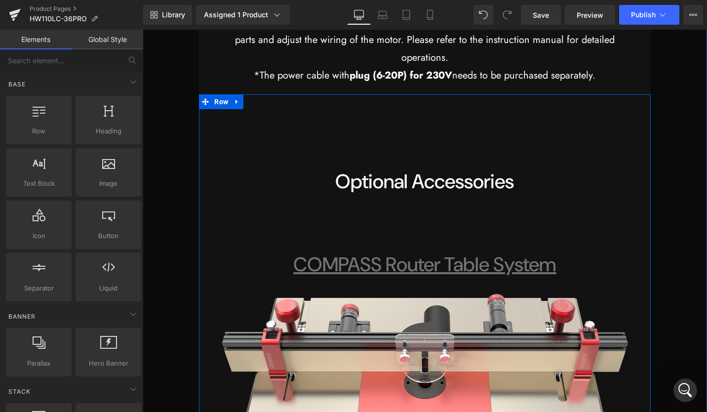
scroll to position [15692, 0]
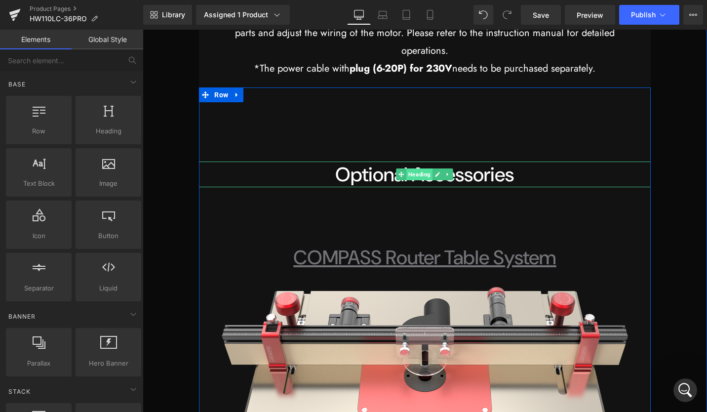
click at [407, 180] on span "Heading" at bounding box center [420, 174] width 26 height 12
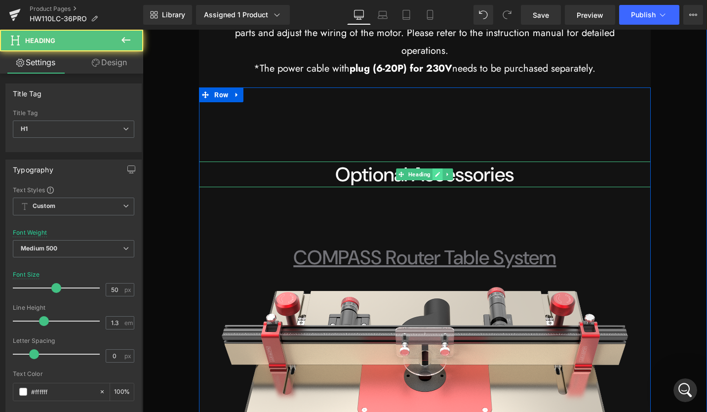
click at [436, 177] on icon at bounding box center [438, 174] width 5 height 5
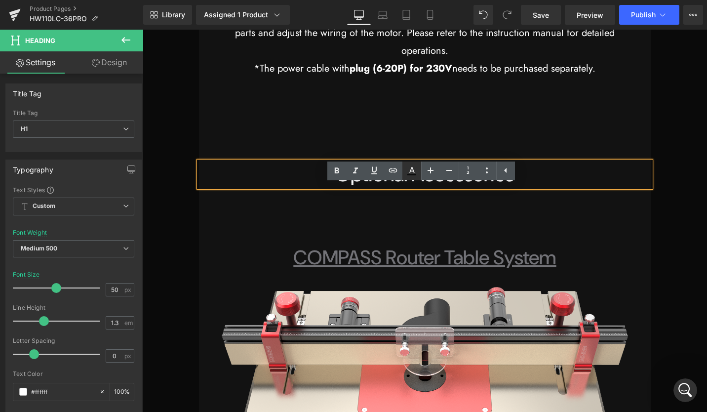
click at [412, 173] on icon at bounding box center [412, 171] width 12 height 12
type input "#030303"
type input "75"
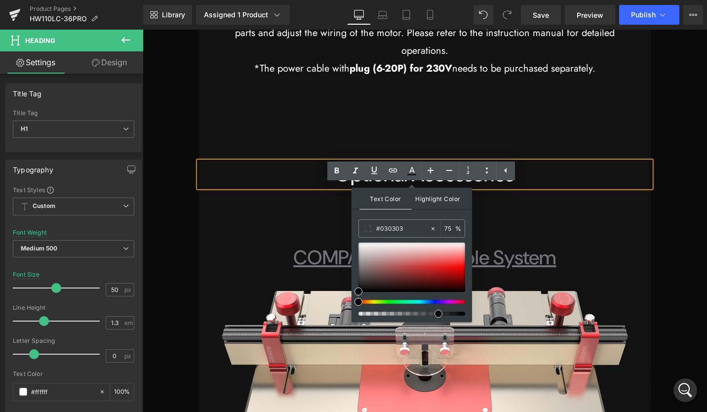
click at [450, 200] on span "Highlight Color" at bounding box center [438, 198] width 52 height 21
click at [390, 194] on span "Text Color" at bounding box center [386, 198] width 52 height 21
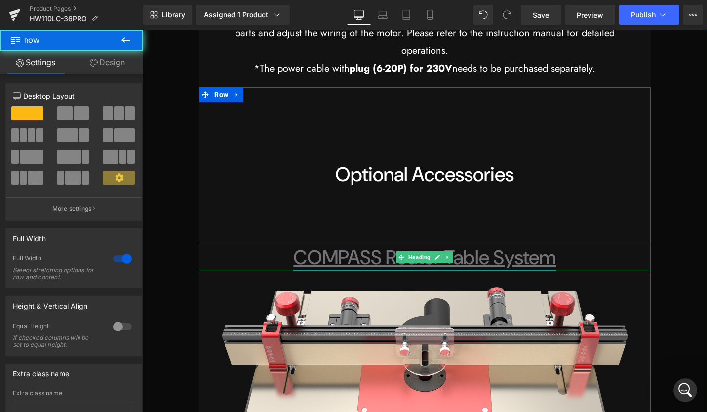
click at [347, 270] on link "COMPASS Router Table System" at bounding box center [424, 258] width 263 height 26
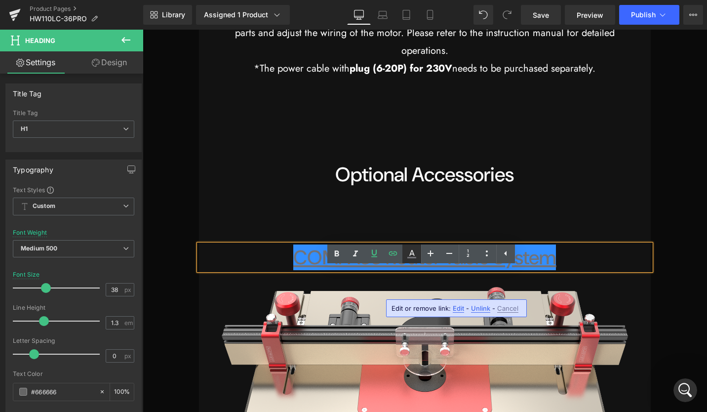
click at [416, 252] on icon at bounding box center [412, 254] width 12 height 12
type input "#727277"
type input "100"
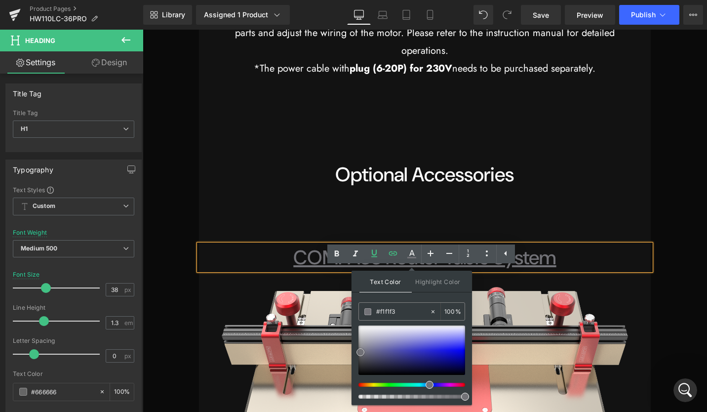
click at [368, 328] on div at bounding box center [412, 350] width 107 height 49
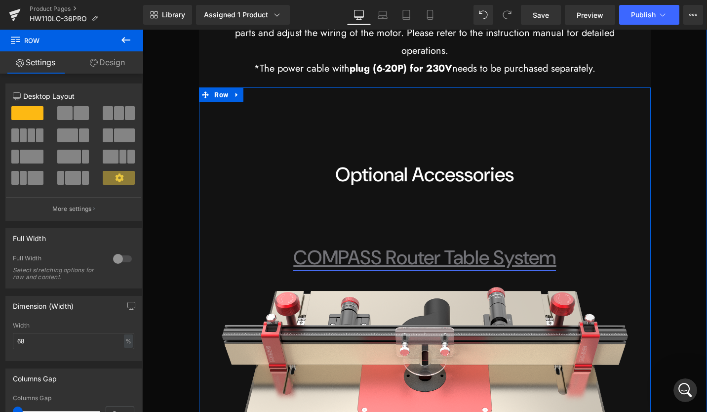
click at [367, 270] on link "COMPASS Router Table System" at bounding box center [424, 258] width 263 height 26
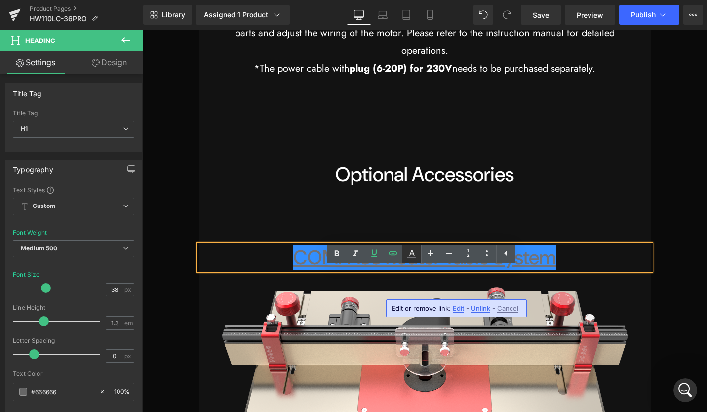
click at [418, 252] on link at bounding box center [412, 254] width 19 height 19
type input "#727277"
type input "100"
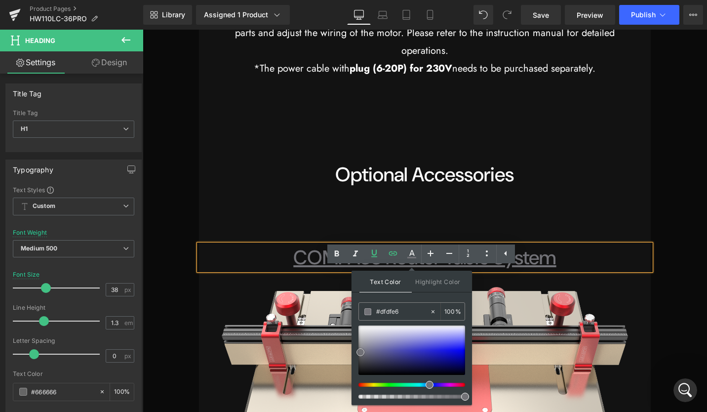
click at [373, 331] on div at bounding box center [412, 350] width 107 height 49
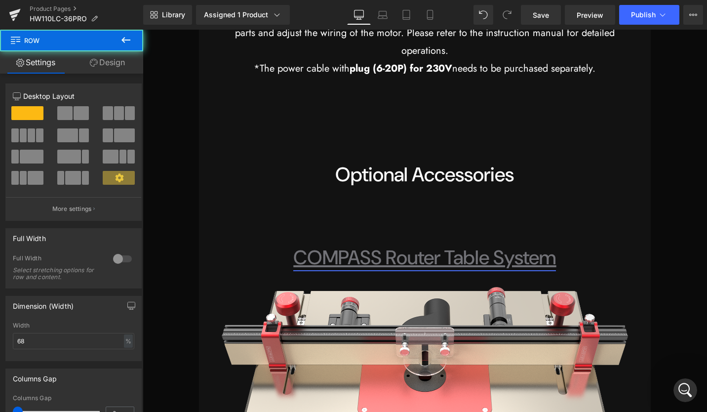
click at [366, 270] on link "COMPASS Router Table System" at bounding box center [424, 258] width 263 height 26
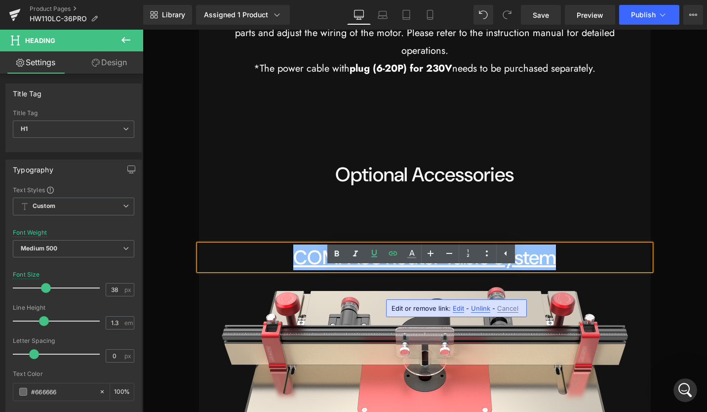
drag, startPoint x: 292, startPoint y: 281, endPoint x: 558, endPoint y: 281, distance: 265.2
click at [558, 270] on h1 "COMPASS Router Table System" at bounding box center [424, 258] width 451 height 26
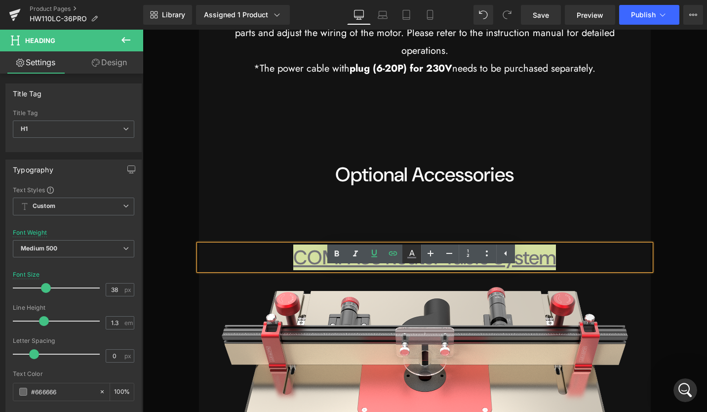
click at [413, 257] on icon at bounding box center [412, 257] width 9 height 1
type input "#727277"
type input "100"
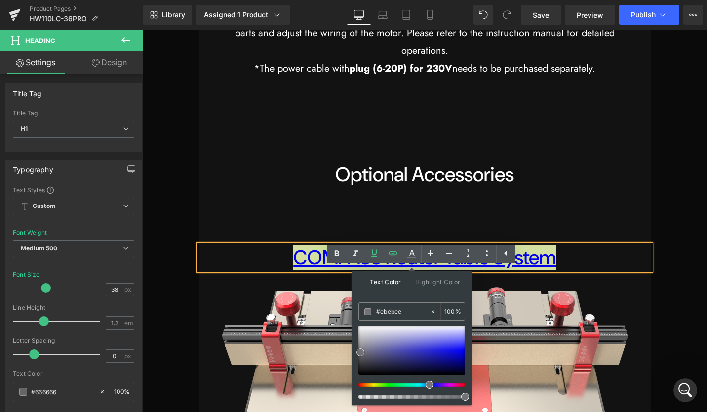
click at [367, 329] on div at bounding box center [412, 350] width 107 height 49
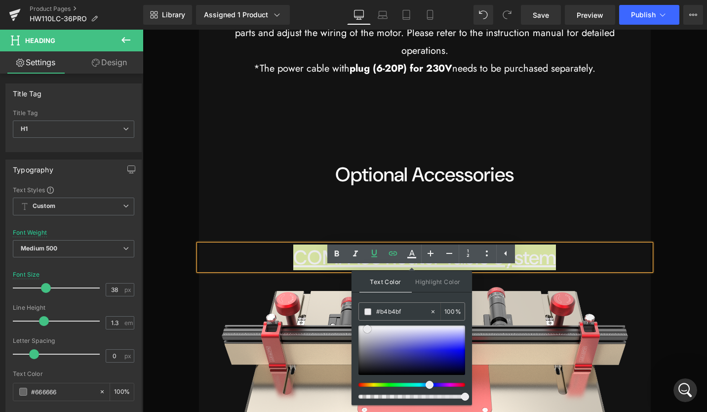
click at [367, 339] on div at bounding box center [412, 350] width 107 height 49
type input "#ebebee"
click at [368, 329] on div at bounding box center [412, 350] width 107 height 49
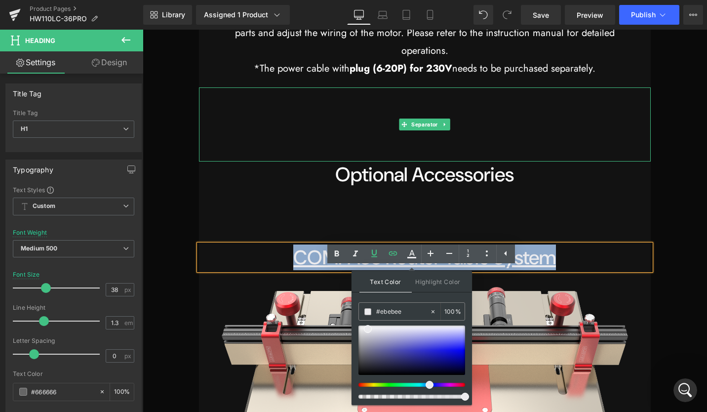
click at [559, 162] on hr at bounding box center [425, 126] width 307 height 69
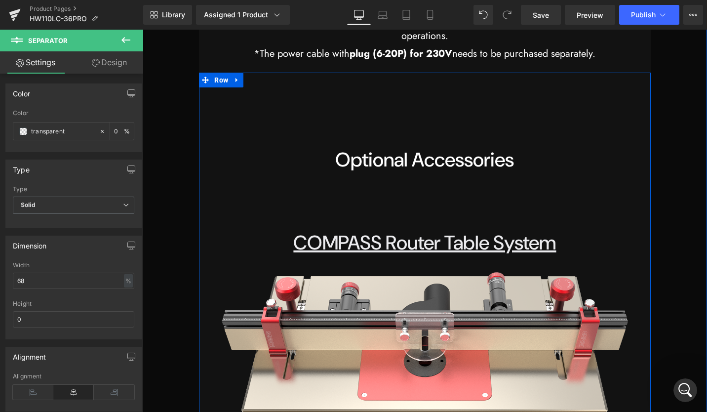
scroll to position [15593, 0]
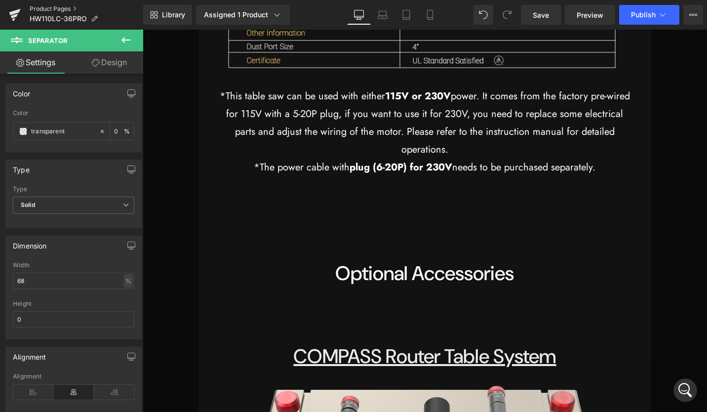
click at [66, 6] on link "Product Pages" at bounding box center [87, 9] width 114 height 8
